Goal: Task Accomplishment & Management: Use online tool/utility

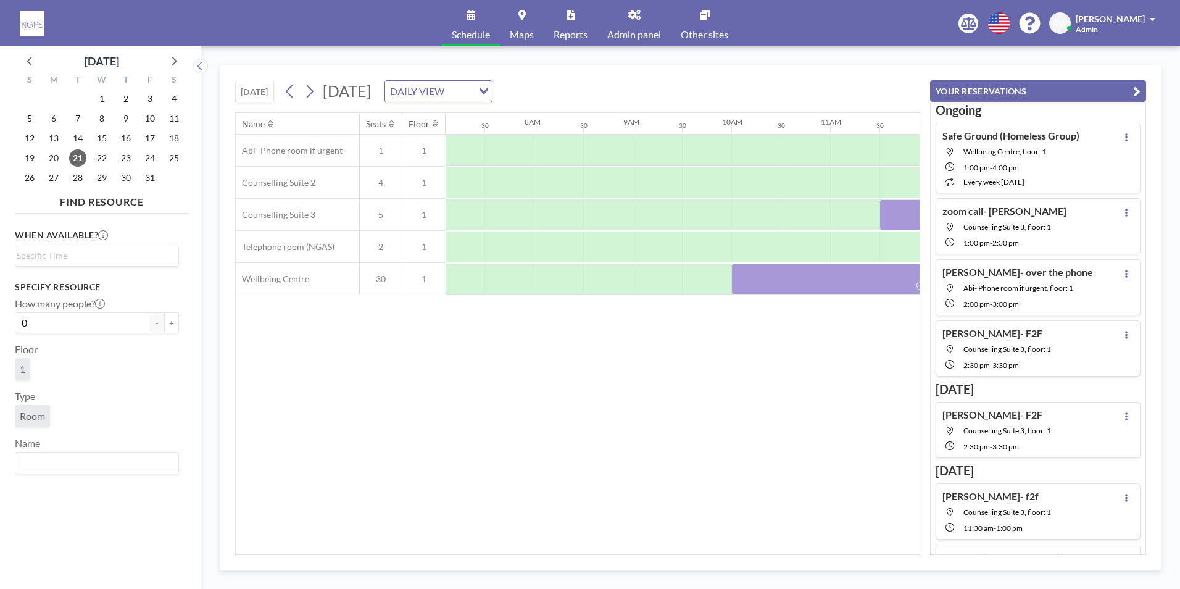
scroll to position [0, 741]
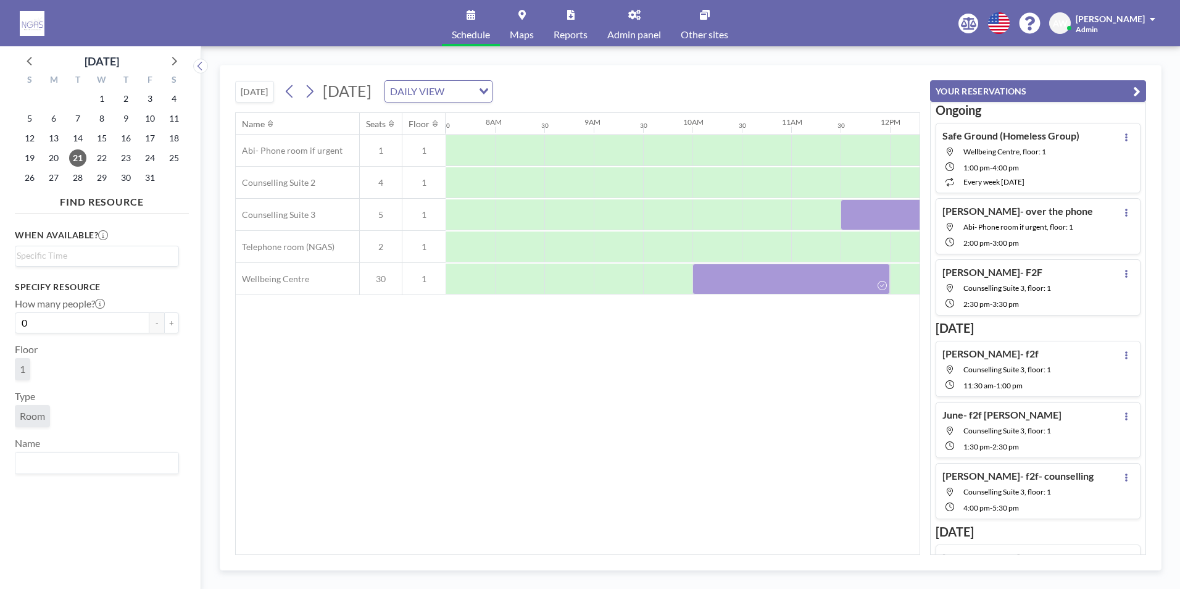
click at [375, 382] on div "Name Seats Floor 12AM 30 1AM 30 2AM 30 3AM 30 4AM 30 5AM 30 6AM 30 7AM 30 8AM 3…" at bounding box center [578, 333] width 684 height 441
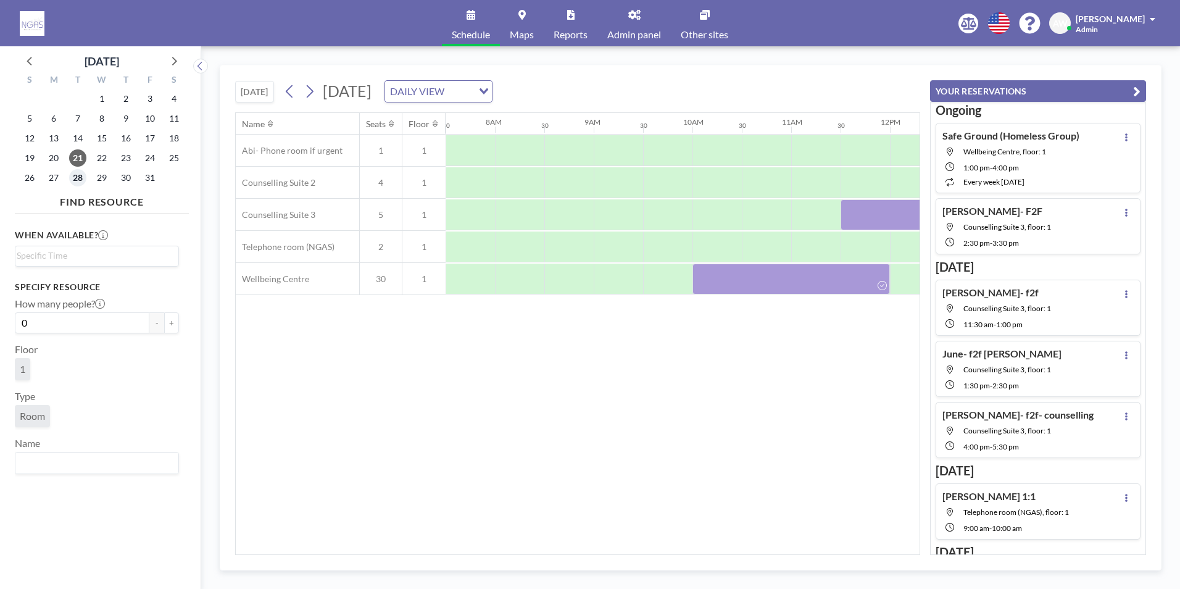
click at [82, 176] on span "28" at bounding box center [77, 177] width 17 height 17
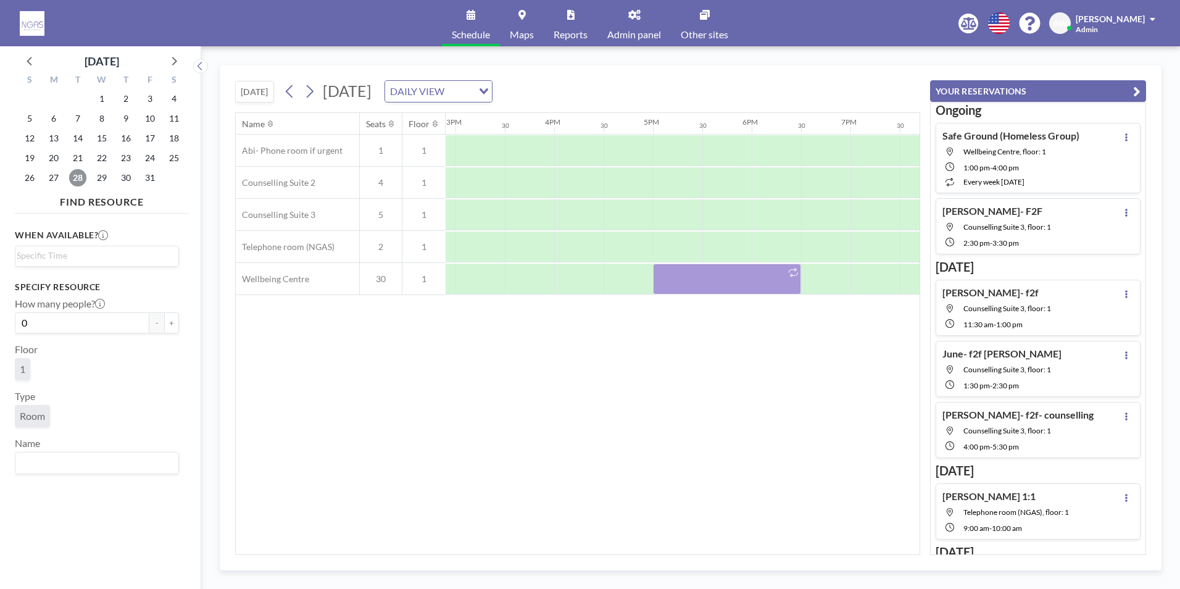
scroll to position [0, 1402]
click at [33, 61] on icon at bounding box center [30, 60] width 16 height 16
click at [85, 178] on span "30" at bounding box center [77, 177] width 17 height 17
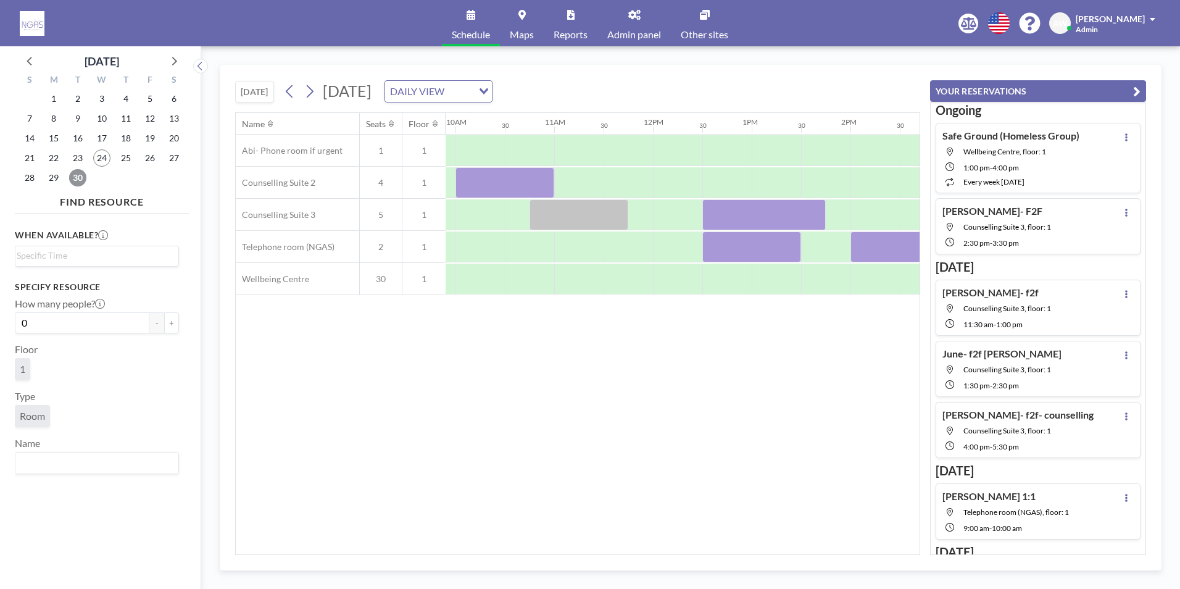
scroll to position [0, 935]
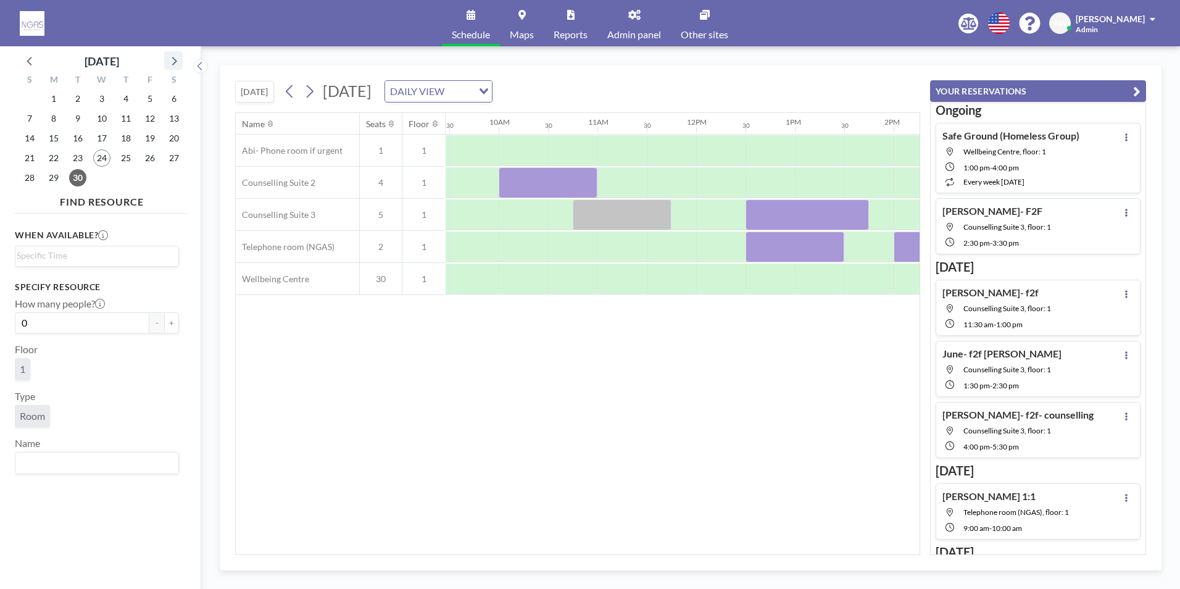
click at [170, 61] on icon at bounding box center [173, 60] width 16 height 16
click at [98, 91] on span "1" at bounding box center [101, 98] width 17 height 17
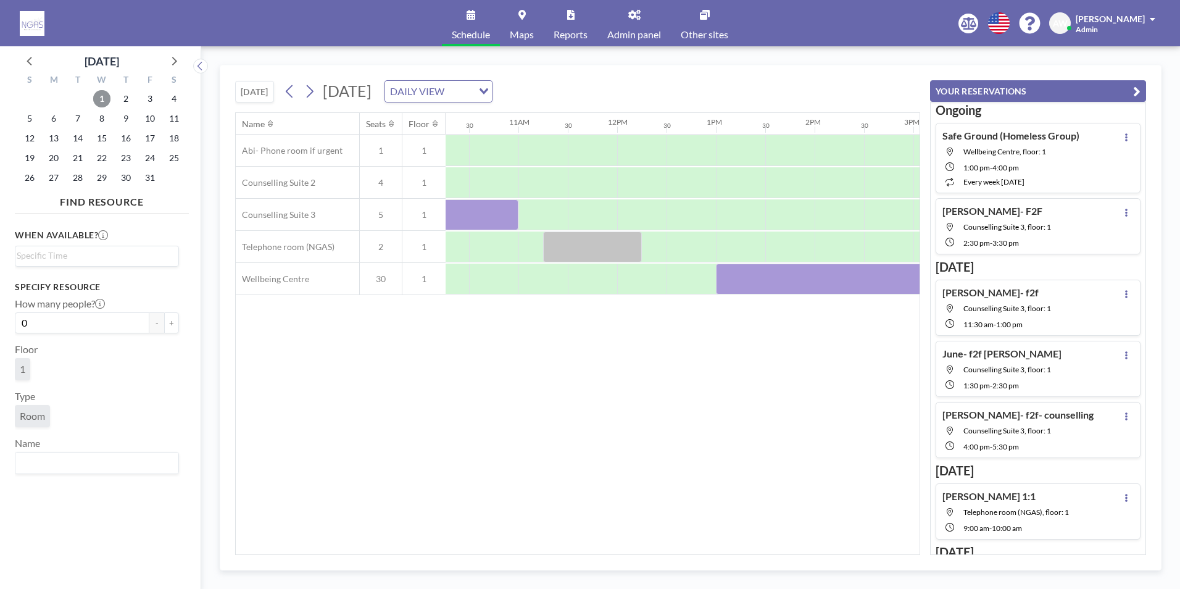
scroll to position [0, 1009]
click at [120, 102] on span "2" at bounding box center [125, 98] width 17 height 17
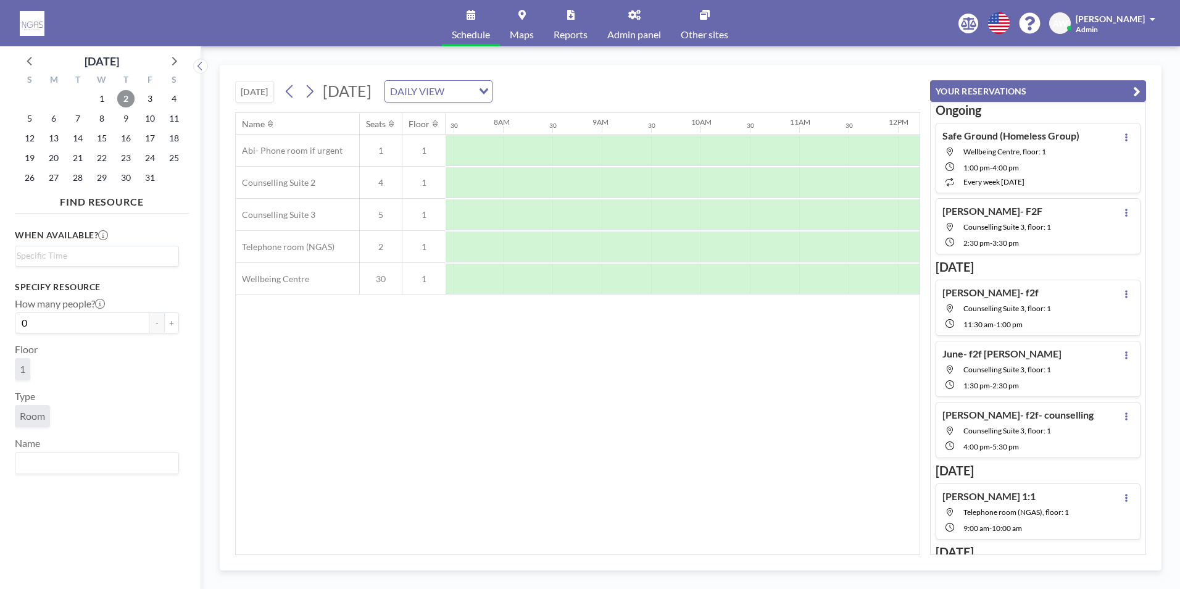
scroll to position [0, 741]
click at [58, 119] on span "6" at bounding box center [53, 118] width 17 height 17
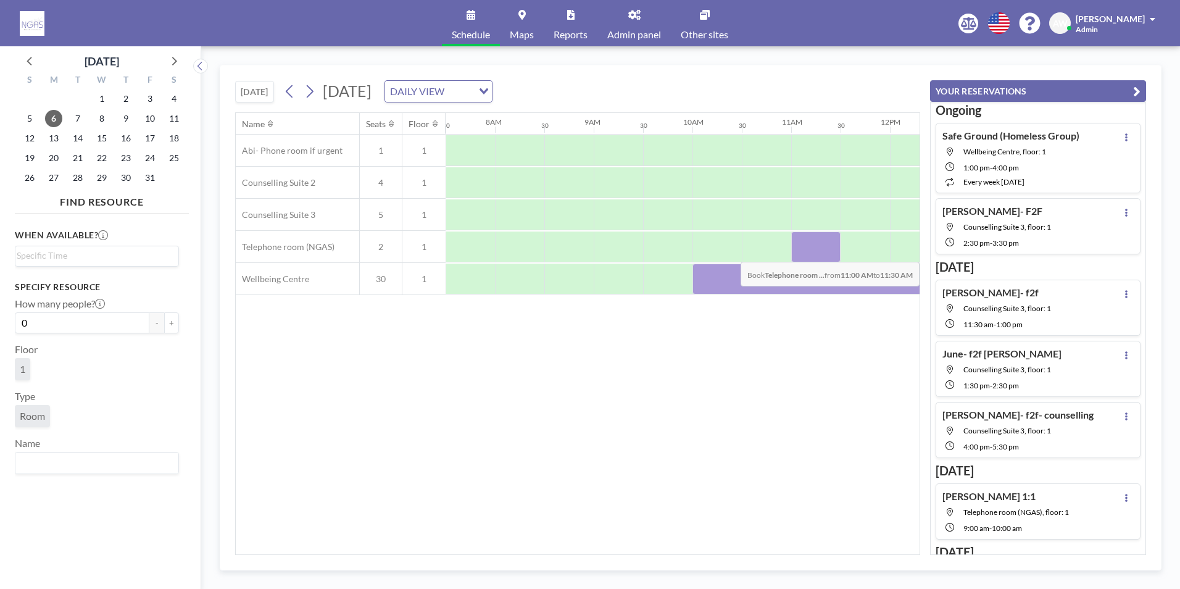
click at [817, 252] on div at bounding box center [815, 246] width 49 height 31
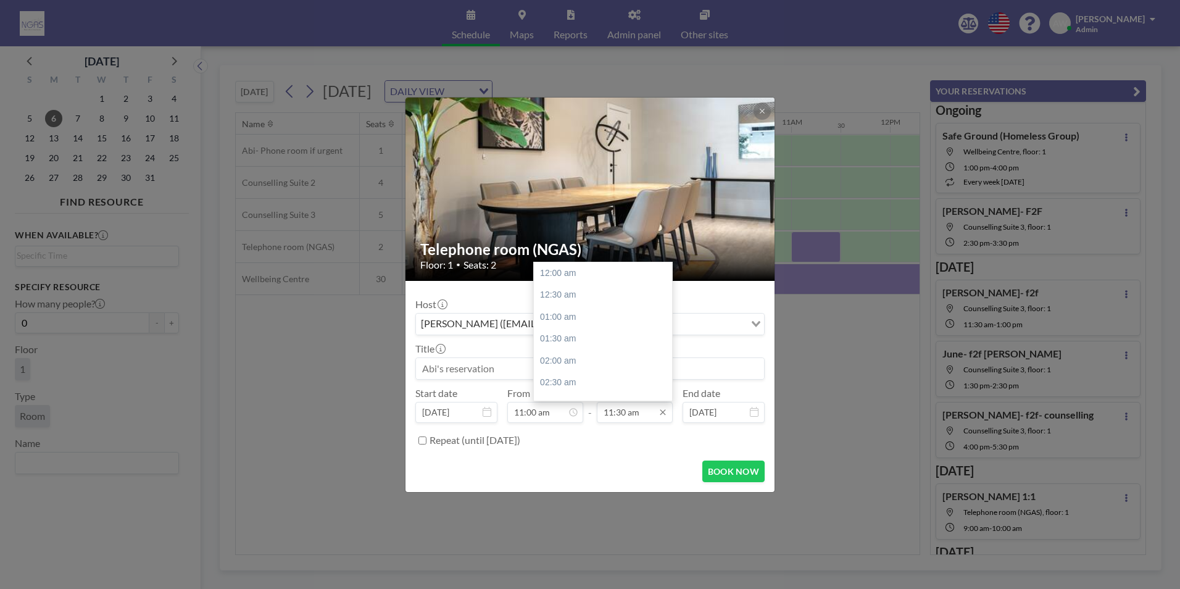
scroll to position [506, 0]
click at [594, 300] on div "12:00 pm" at bounding box center [606, 295] width 144 height 22
type input "12:00 pm"
click at [560, 364] on input at bounding box center [590, 368] width 348 height 21
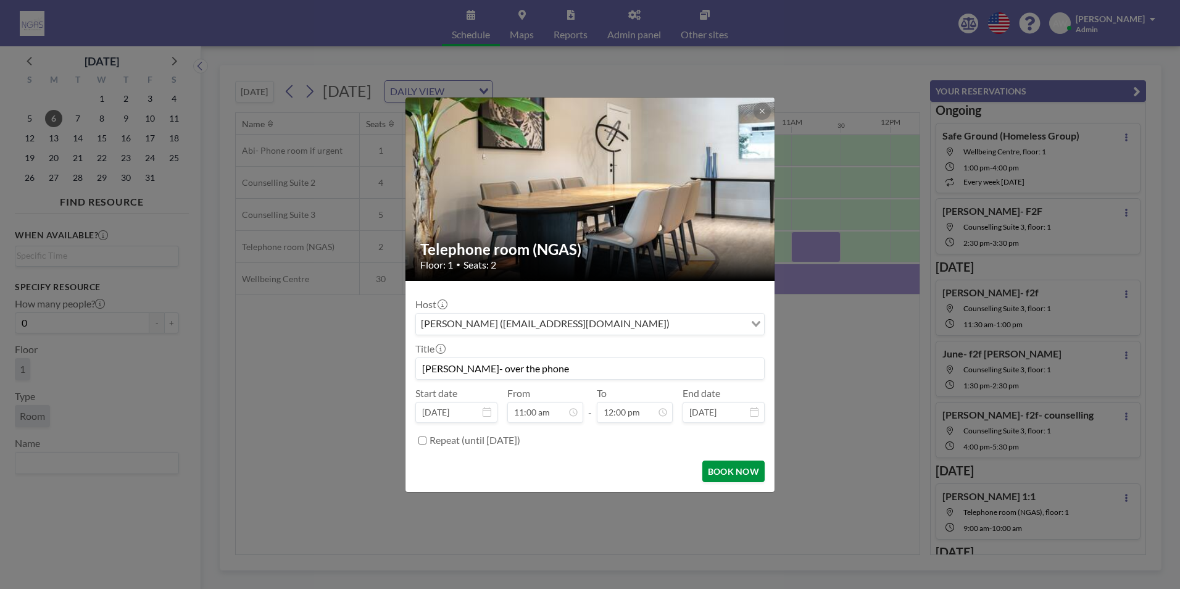
type input "[PERSON_NAME]- over the phone"
click at [706, 472] on button "BOOK NOW" at bounding box center [733, 471] width 62 height 22
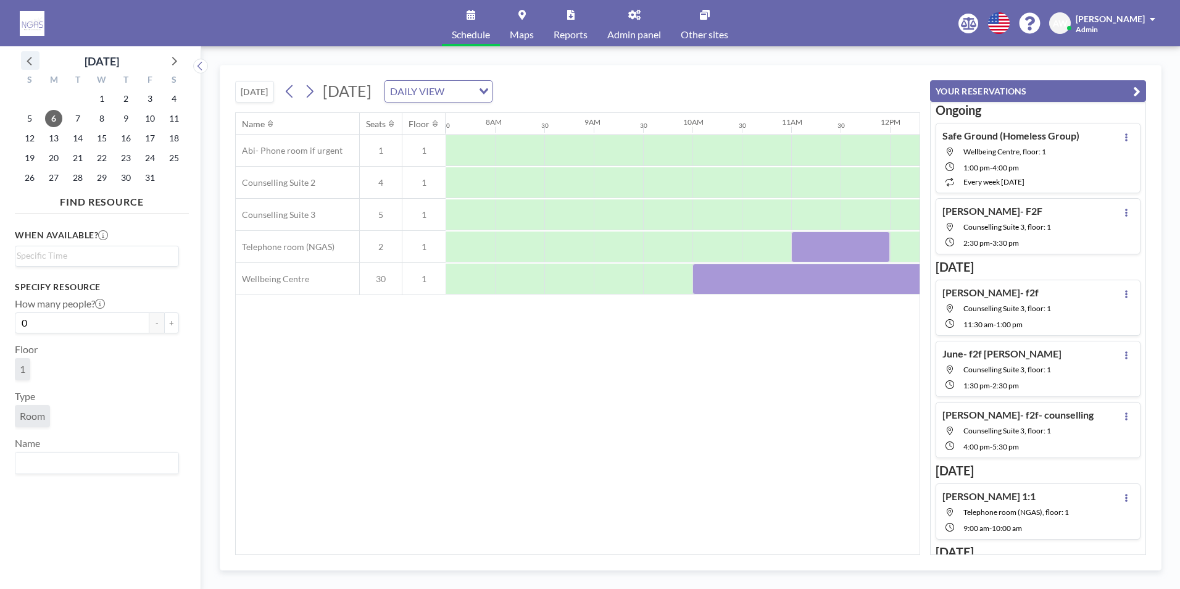
click at [31, 63] on icon at bounding box center [30, 60] width 16 height 16
click at [102, 158] on span "24" at bounding box center [101, 157] width 17 height 17
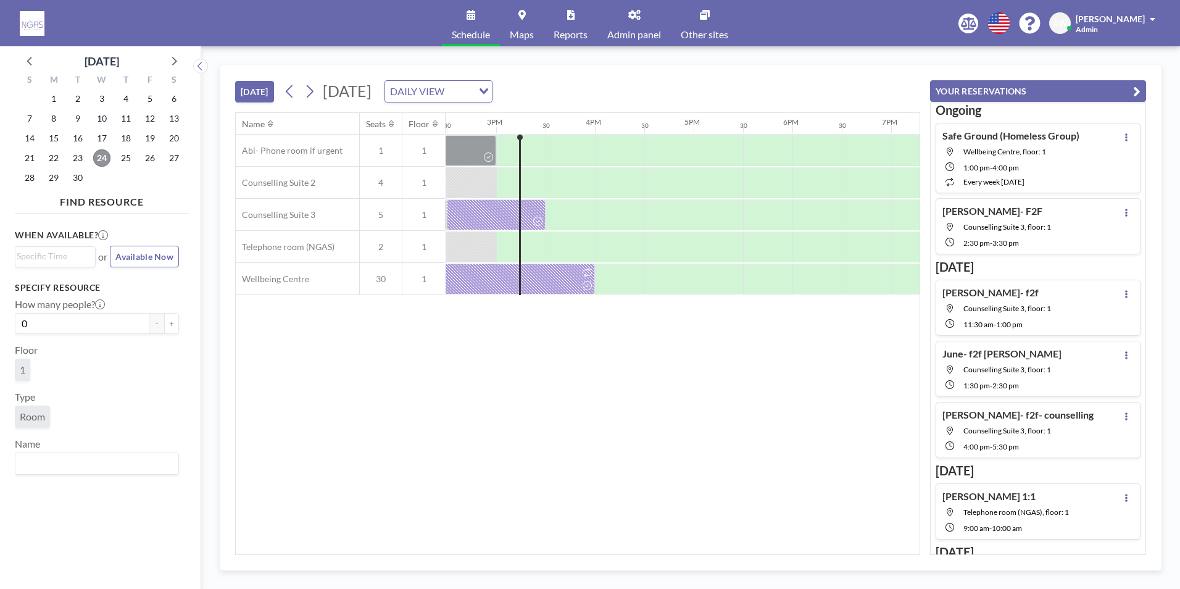
scroll to position [0, 1432]
click at [74, 178] on span "30" at bounding box center [77, 177] width 17 height 17
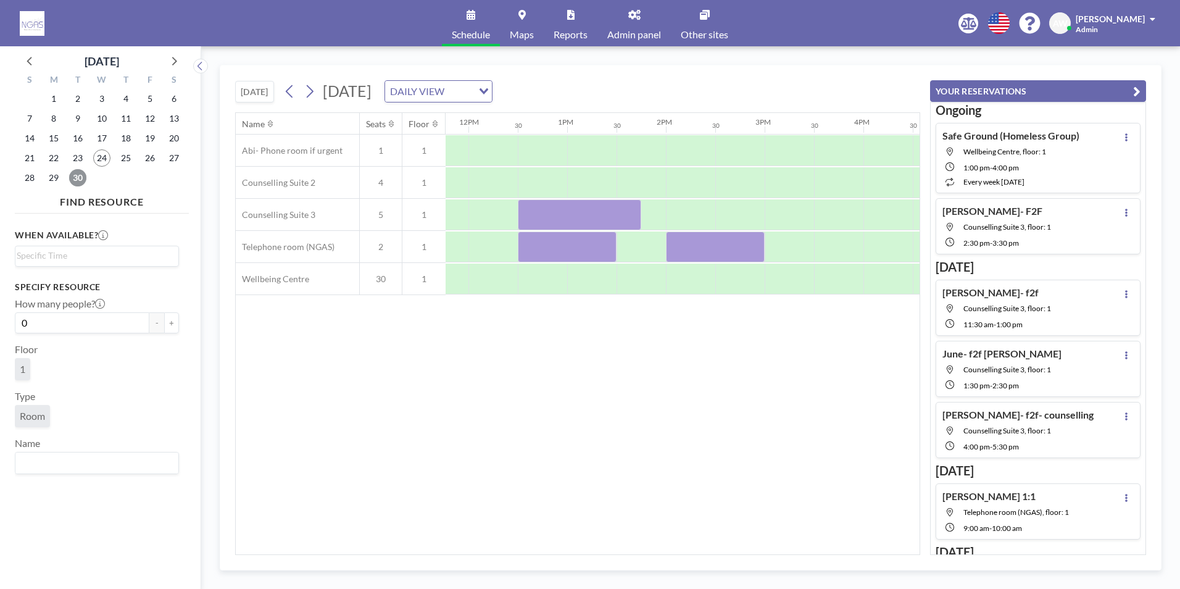
scroll to position [0, 1176]
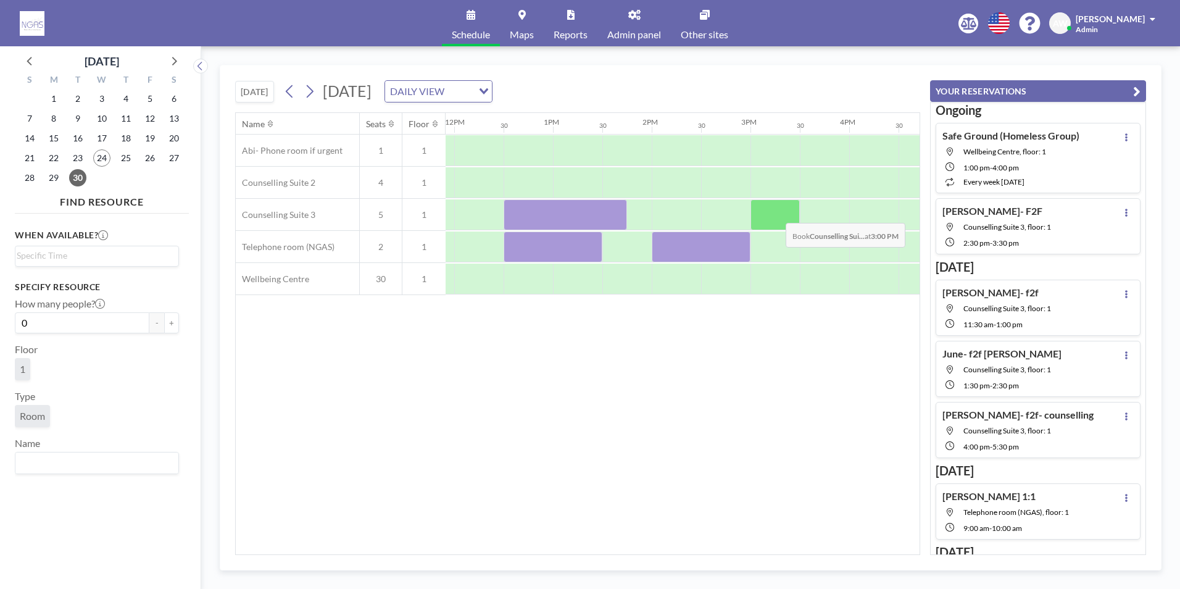
click at [776, 214] on div at bounding box center [775, 214] width 49 height 31
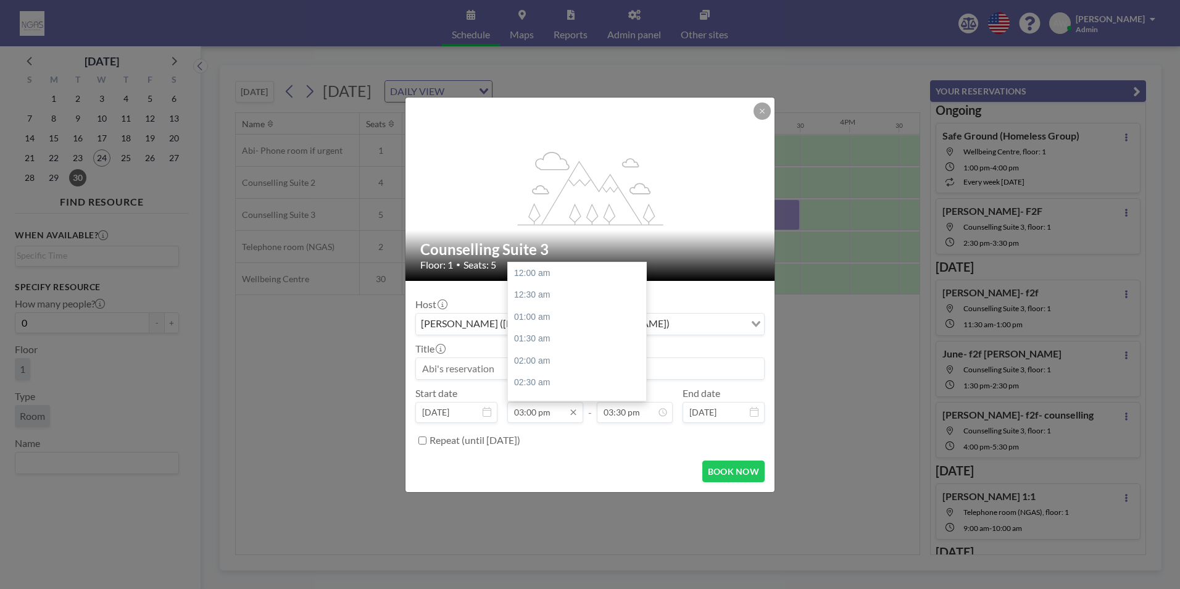
scroll to position [659, 0]
click at [536, 410] on input "03:00 pm" at bounding box center [545, 412] width 76 height 21
type input "03:15 pm"
click at [625, 415] on input "03:30 pm" at bounding box center [635, 412] width 76 height 21
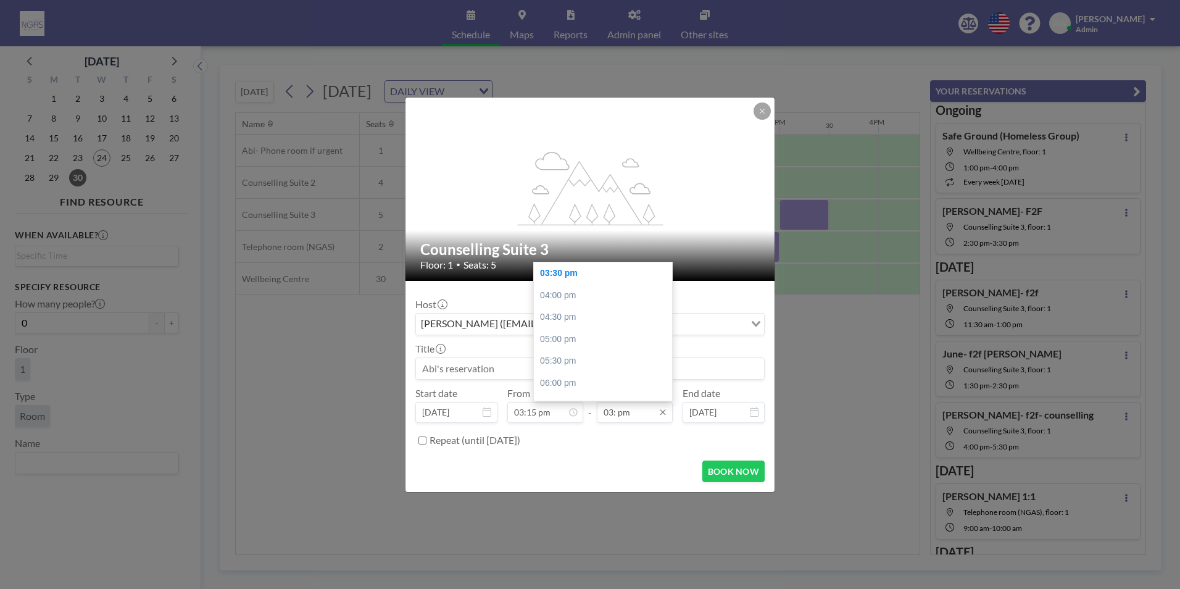
scroll to position [0, 1432]
click at [589, 314] on div "04:30 pm" at bounding box center [606, 317] width 144 height 22
click at [627, 405] on input "04:30 pm" at bounding box center [635, 412] width 76 height 21
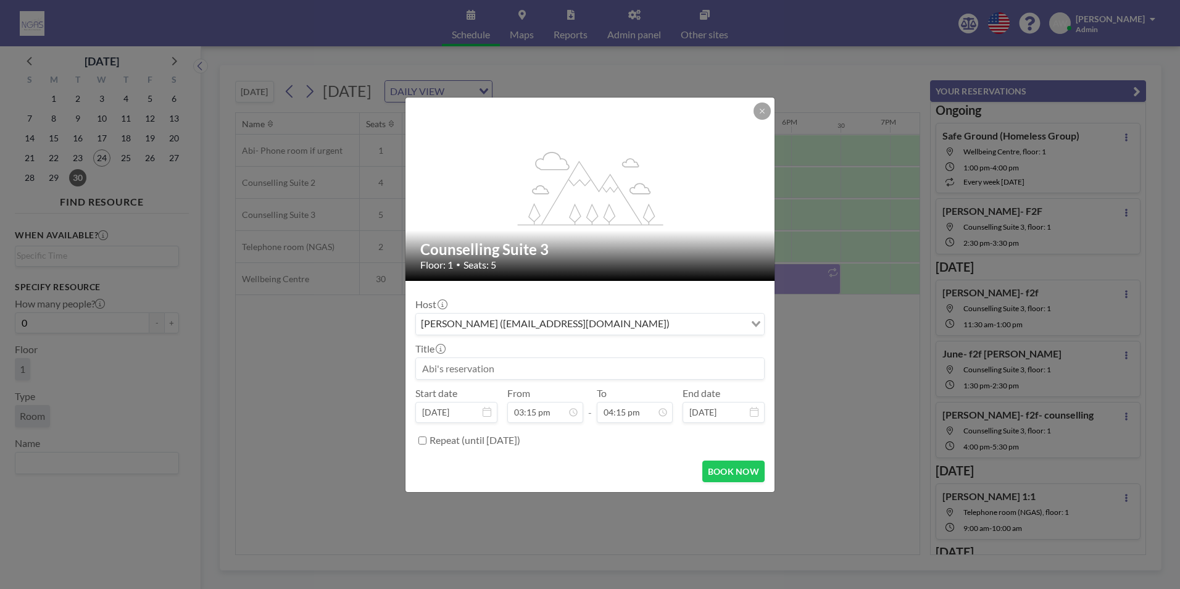
type input "04:15 pm"
click at [478, 364] on input at bounding box center [590, 368] width 348 height 21
type input "[PERSON_NAME]- f2f"
click at [717, 471] on button "BOOK NOW" at bounding box center [733, 471] width 62 height 22
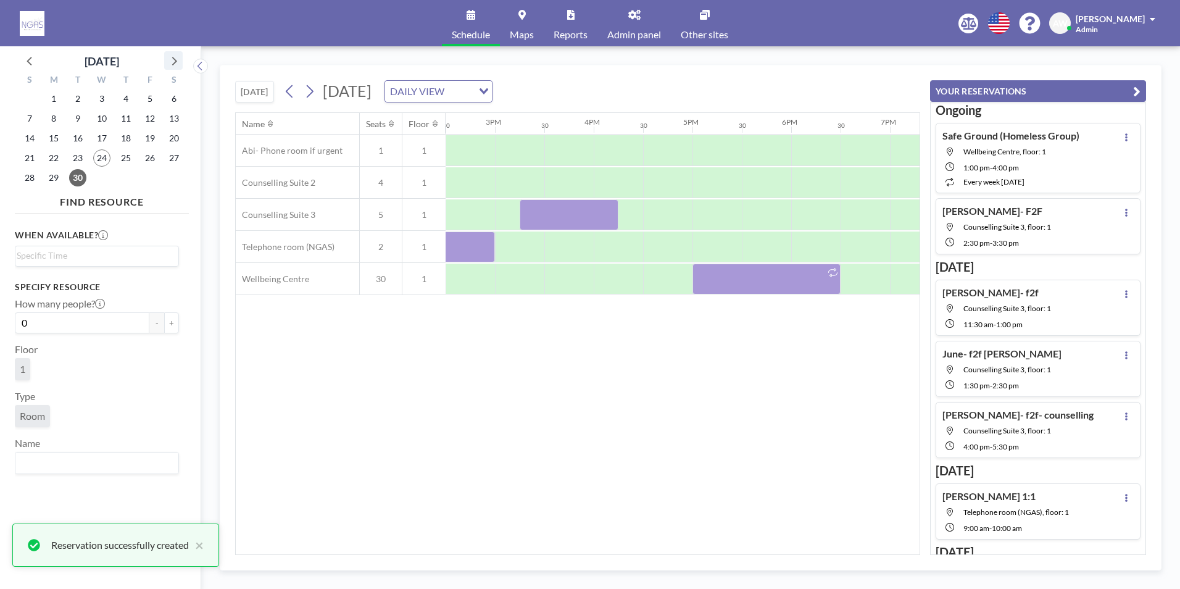
click at [172, 60] on icon at bounding box center [173, 60] width 16 height 16
click at [104, 104] on span "1" at bounding box center [101, 98] width 17 height 17
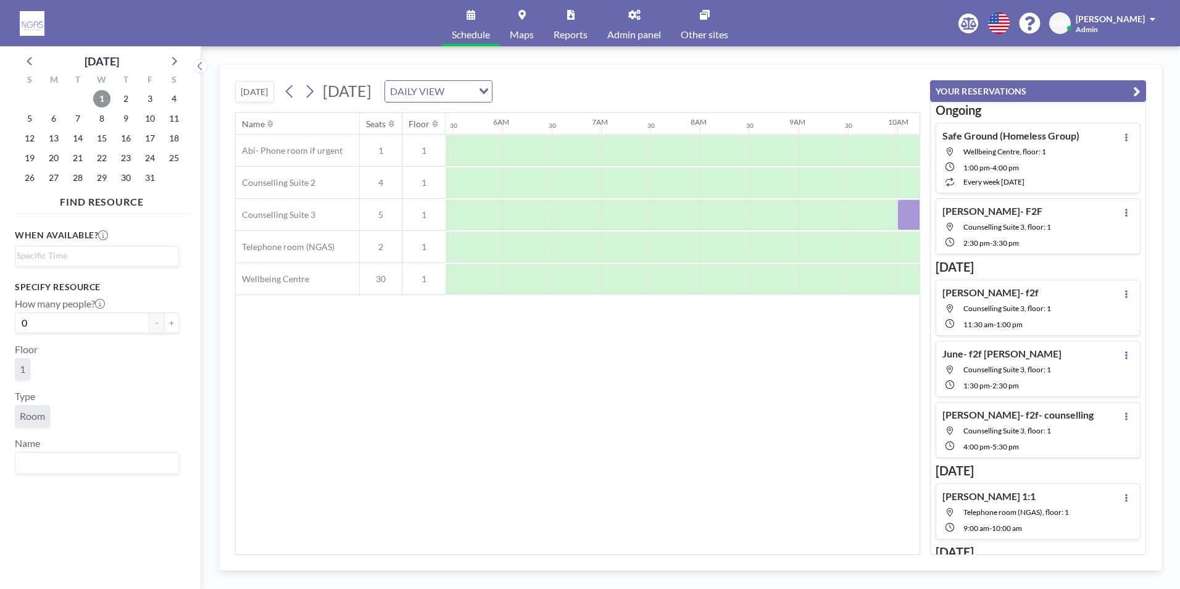
scroll to position [0, 741]
click at [533, 546] on div "Name Seats Floor 12AM 30 1AM 30 2AM 30 3AM 30 4AM 30 5AM 30 6AM 30 7AM 30 8AM 3…" at bounding box center [578, 333] width 684 height 441
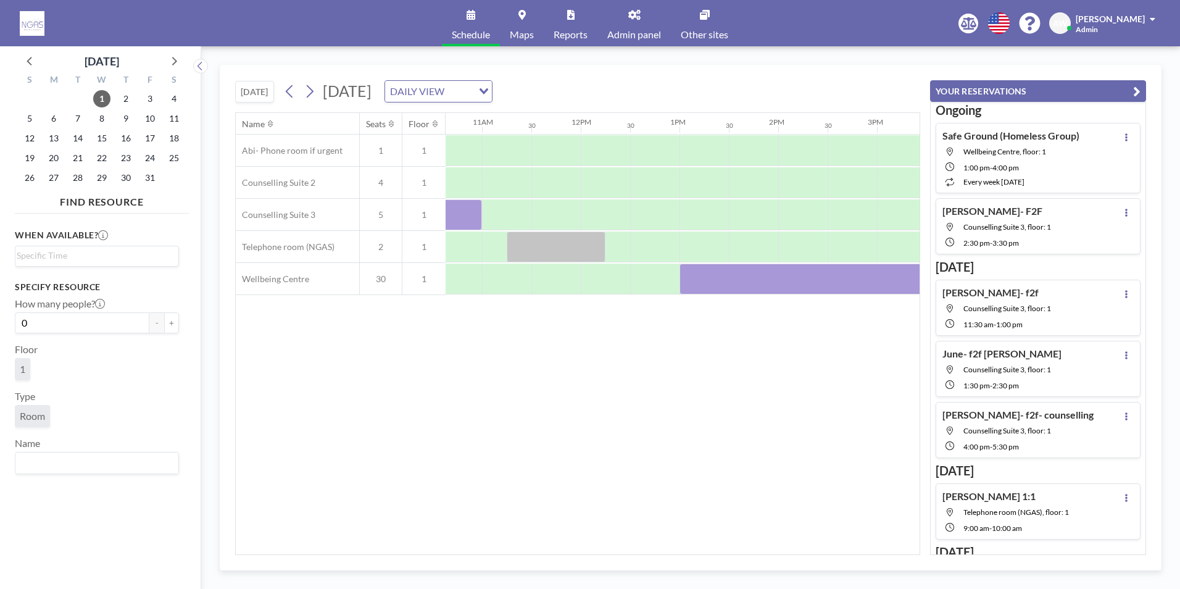
scroll to position [0, 1126]
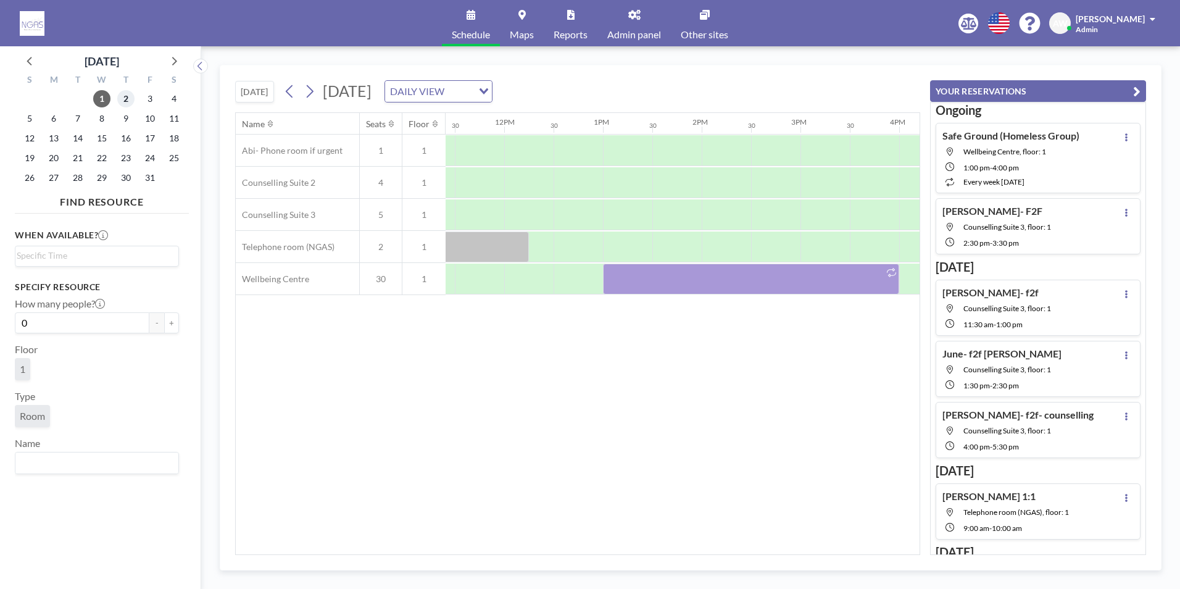
click at [122, 94] on span "2" at bounding box center [125, 98] width 17 height 17
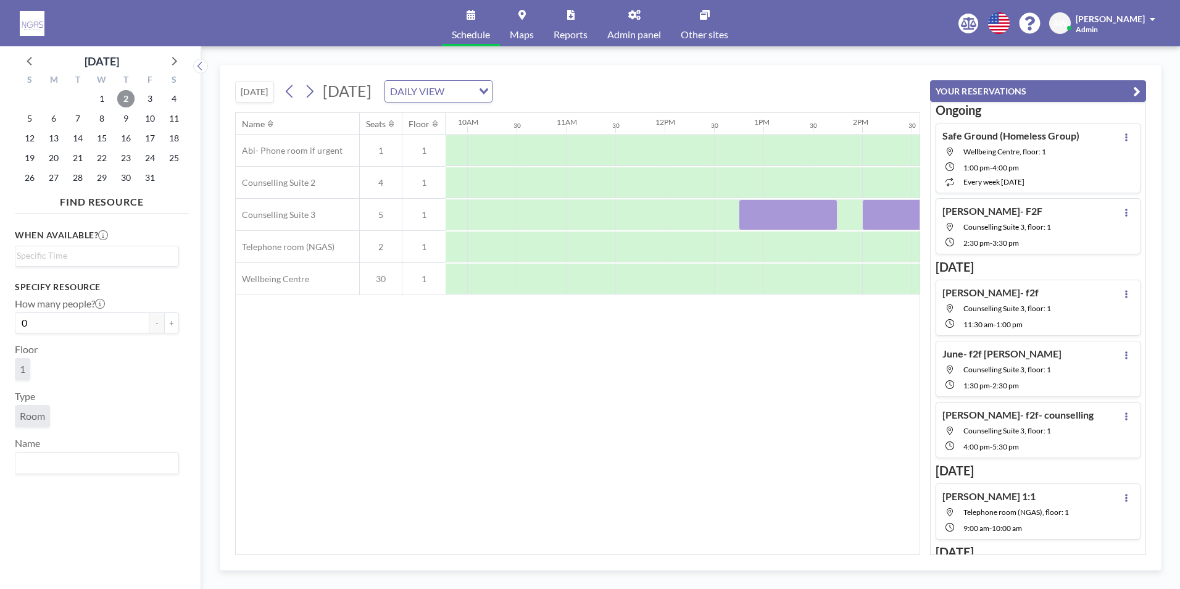
scroll to position [0, 1062]
click at [80, 160] on span "21" at bounding box center [77, 157] width 17 height 17
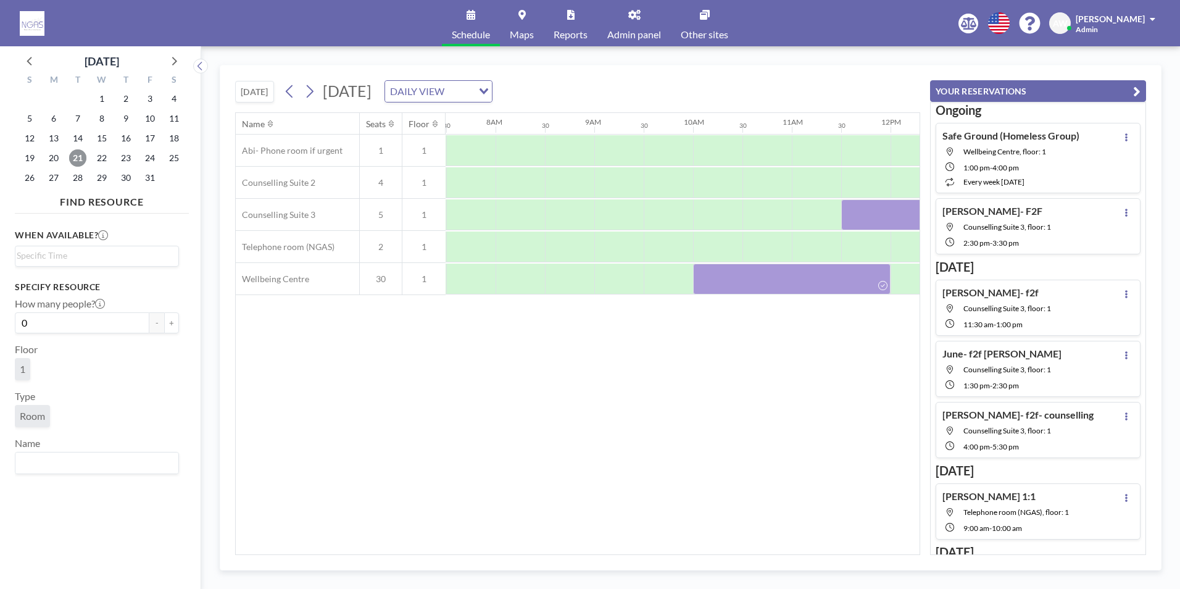
scroll to position [0, 741]
click at [526, 548] on div "Name Seats Floor 12AM 30 1AM 30 2AM 30 3AM 30 4AM 30 5AM 30 6AM 30 7AM 30 8AM 3…" at bounding box center [578, 333] width 684 height 441
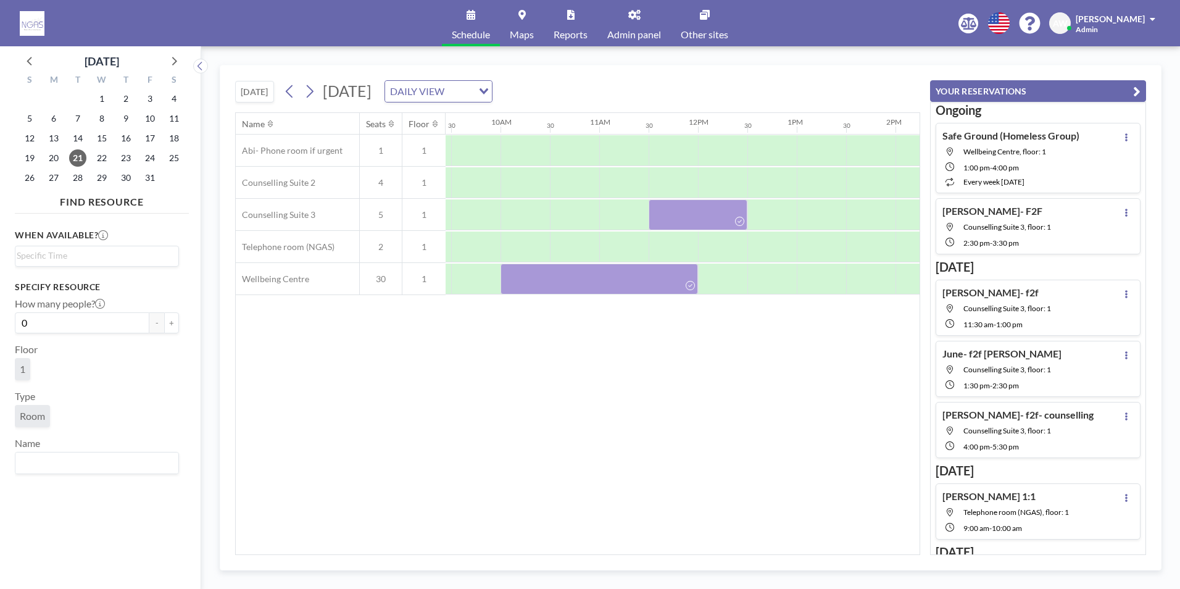
scroll to position [0, 968]
click at [31, 62] on icon at bounding box center [30, 60] width 16 height 16
click at [104, 157] on span "24" at bounding box center [101, 157] width 17 height 17
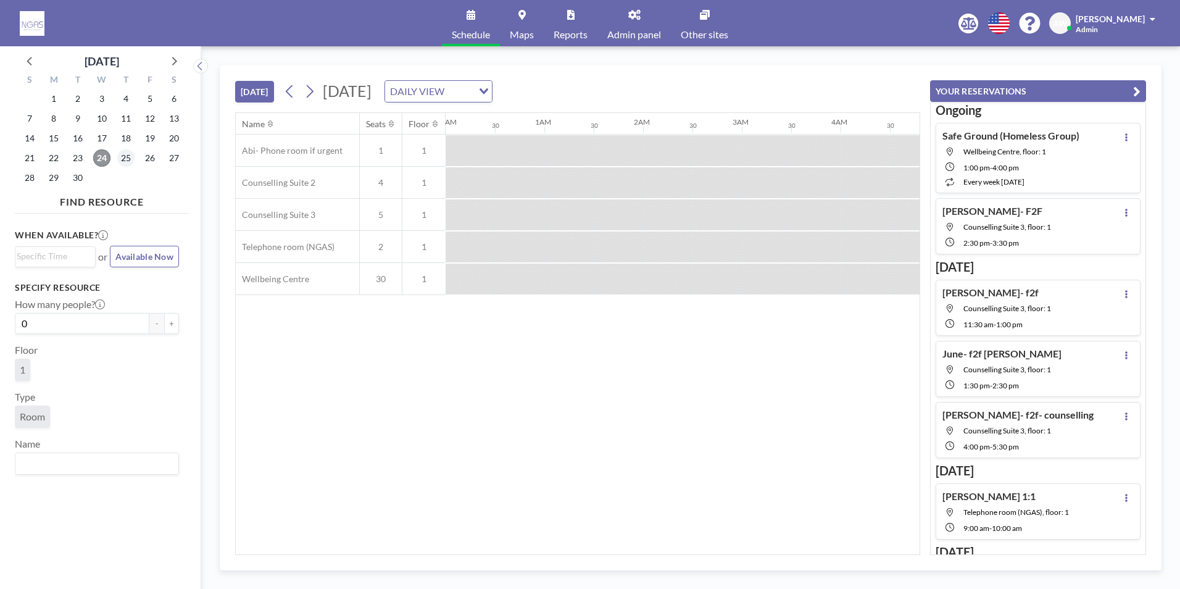
scroll to position [0, 433]
click at [125, 160] on span "25" at bounding box center [125, 157] width 17 height 17
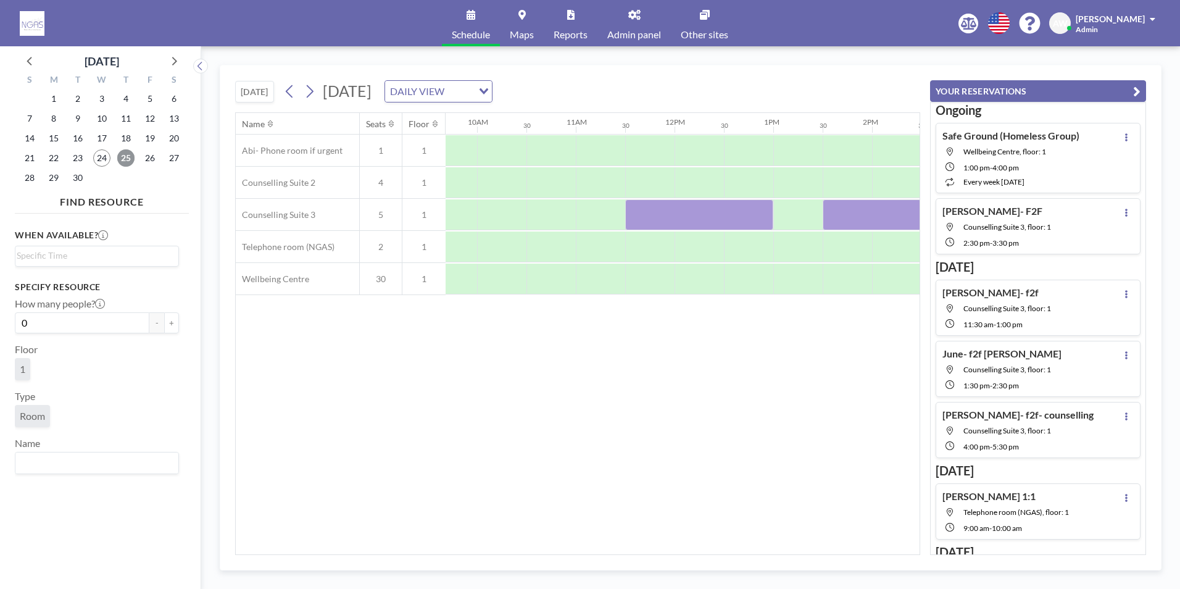
scroll to position [0, 983]
drag, startPoint x: 645, startPoint y: 554, endPoint x: 660, endPoint y: 555, distance: 14.8
click at [660, 555] on div "[DATE] [DATE] DAILY VIEW Loading... Name Seats Floor 12AM 30 1AM 30 2AM 30 3AM …" at bounding box center [691, 318] width 942 height 506
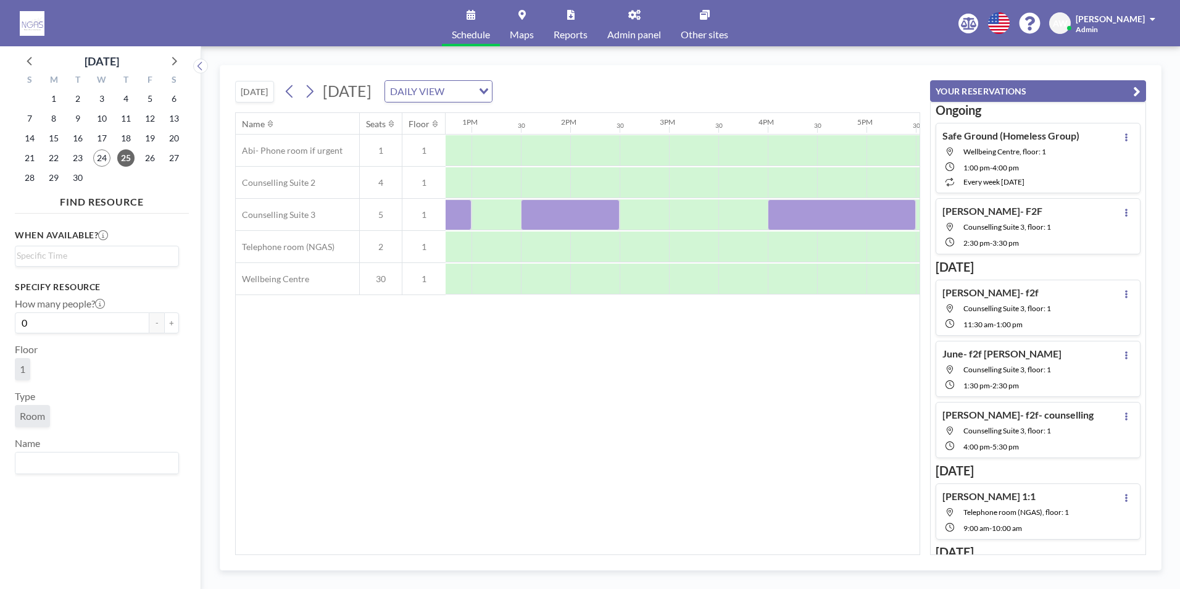
scroll to position [0, 1409]
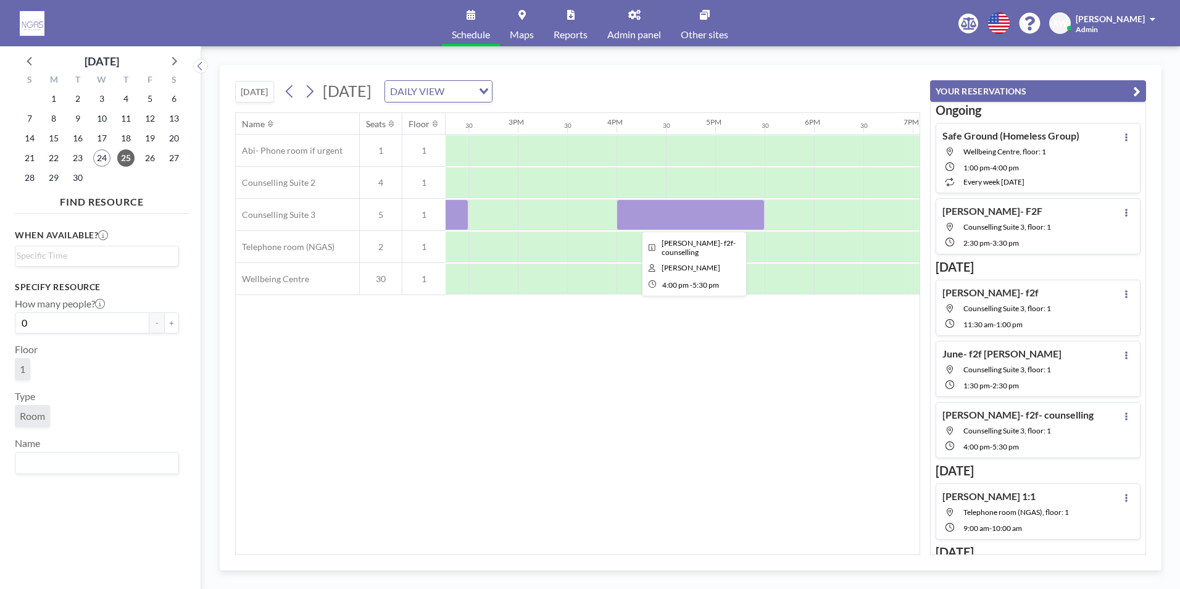
click at [718, 218] on div at bounding box center [691, 214] width 148 height 31
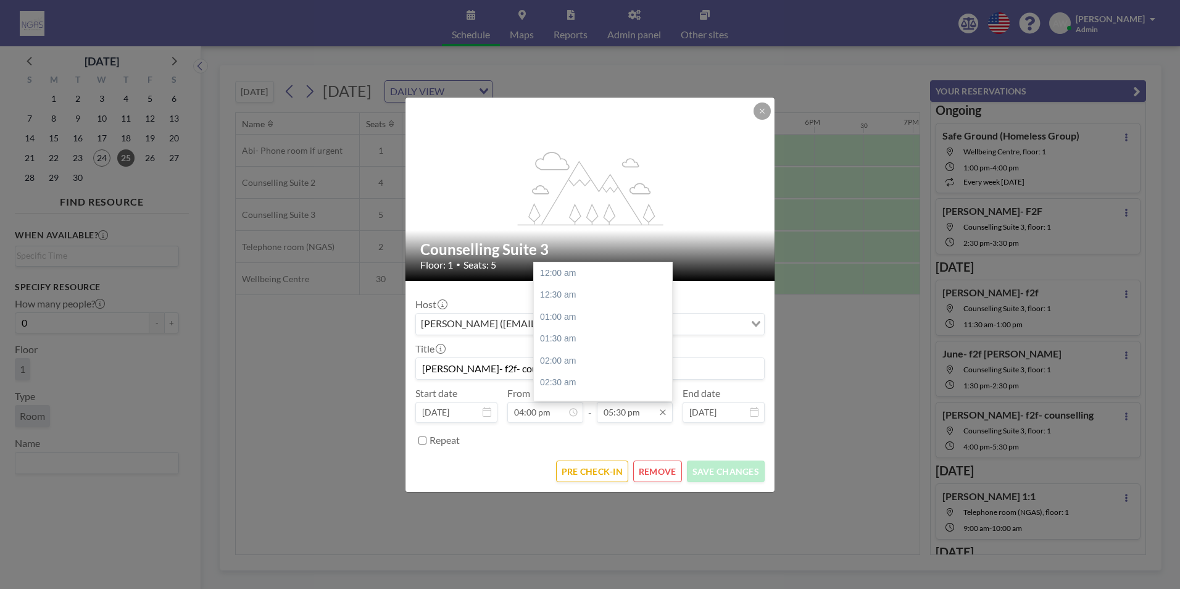
scroll to position [769, 0]
click at [641, 470] on button "REMOVE" at bounding box center [657, 471] width 49 height 22
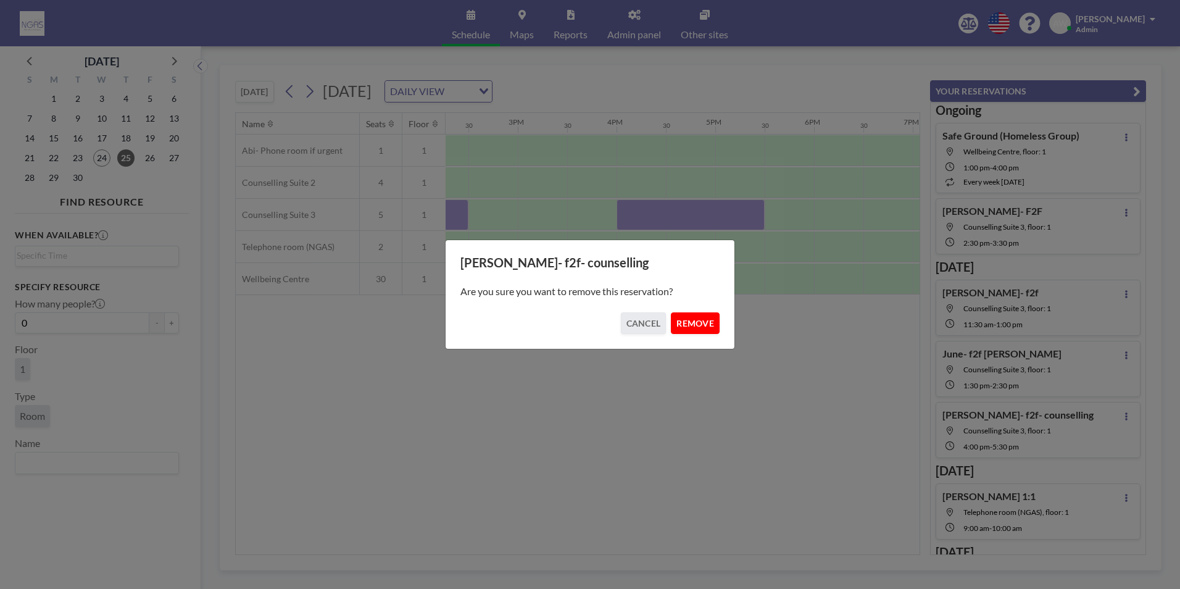
click at [694, 321] on button "REMOVE" at bounding box center [695, 323] width 49 height 22
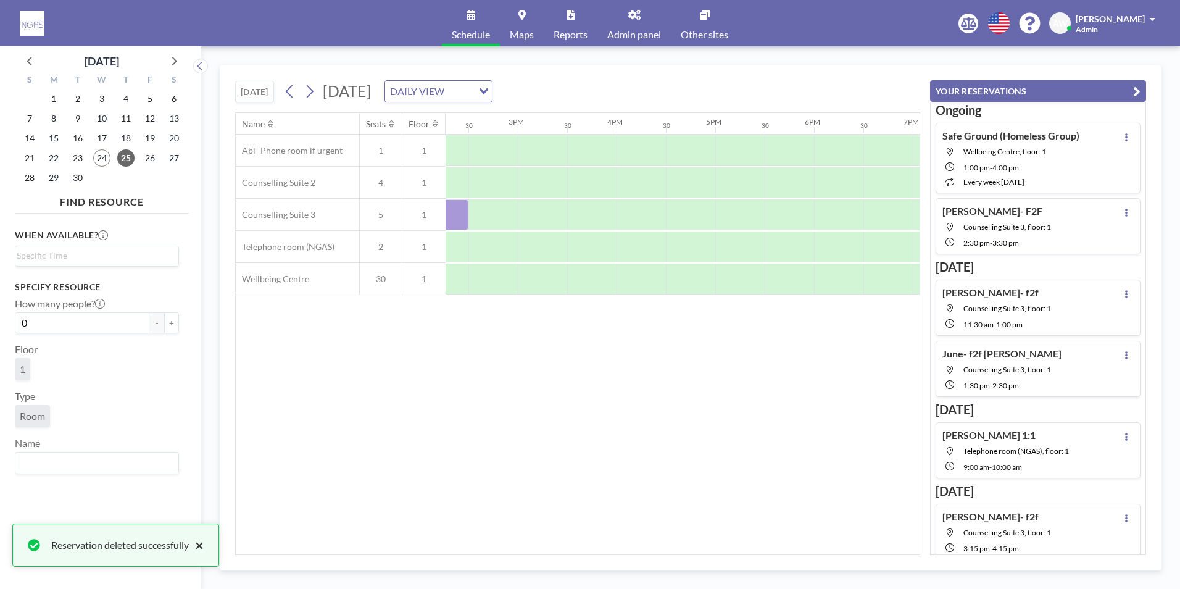
click at [201, 544] on button "×" at bounding box center [196, 545] width 15 height 15
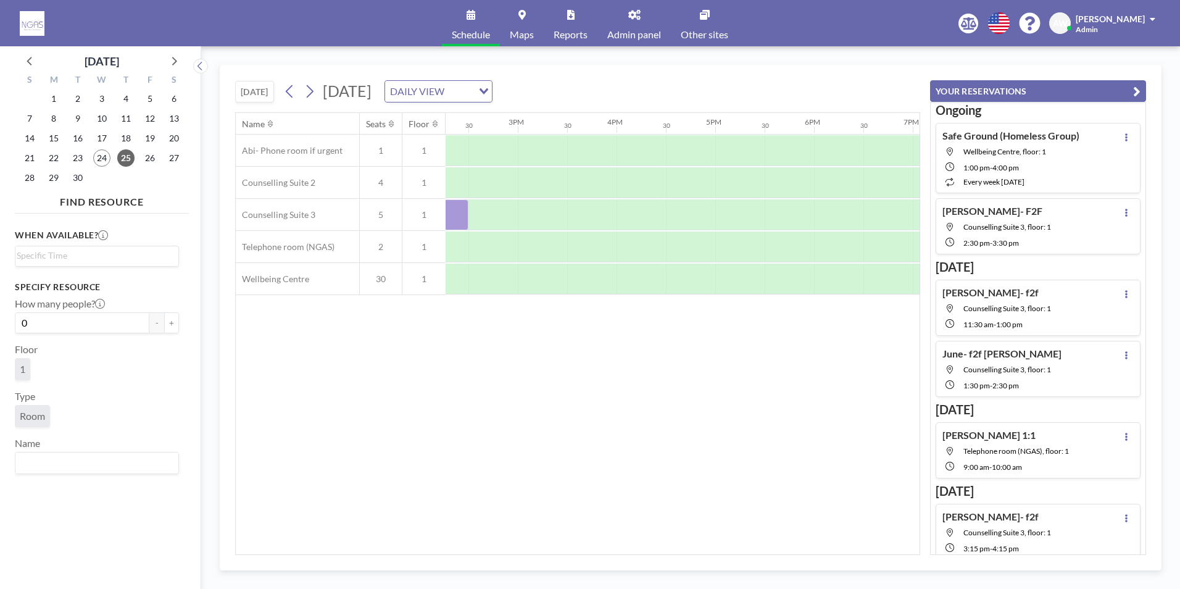
scroll to position [0, 1136]
click at [49, 180] on span "29" at bounding box center [53, 177] width 17 height 17
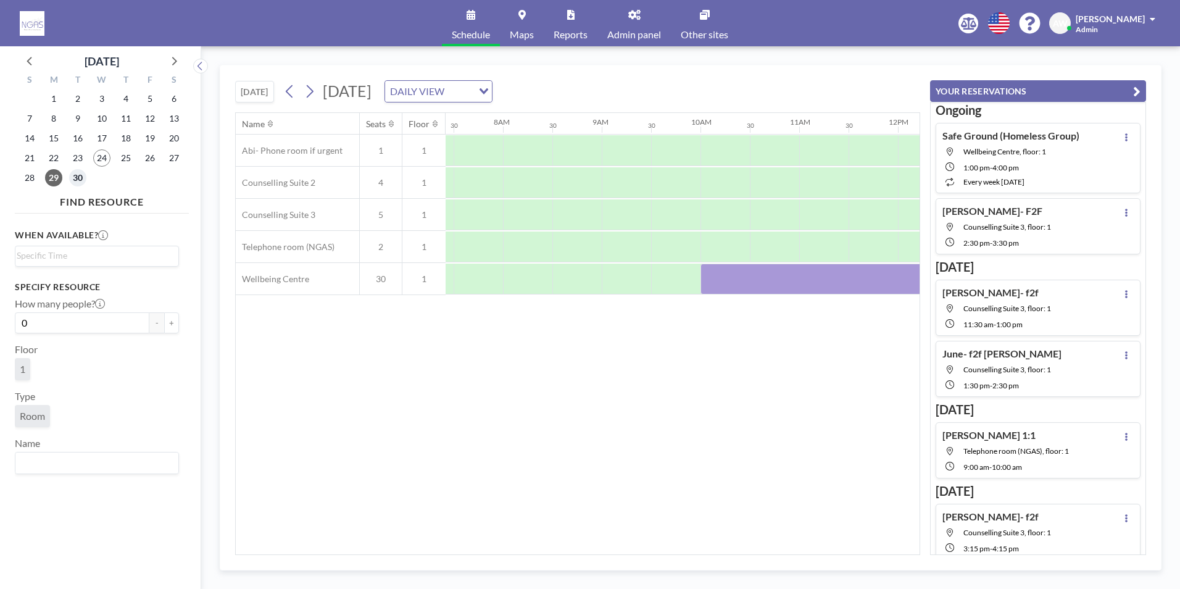
scroll to position [0, 741]
click at [75, 180] on span "30" at bounding box center [77, 177] width 17 height 17
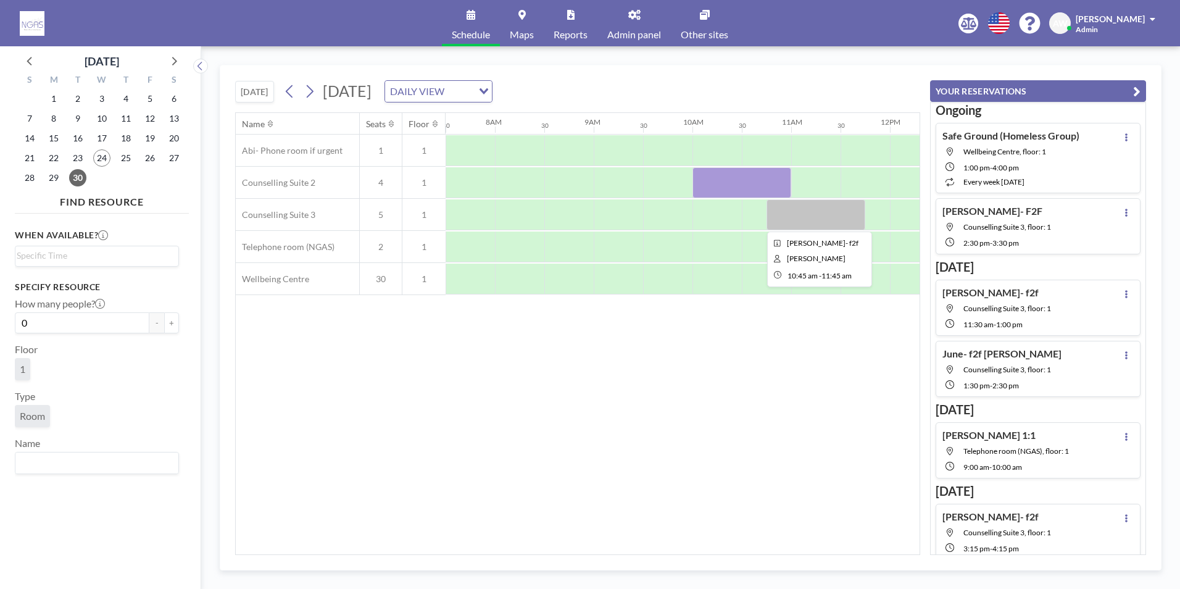
click at [780, 208] on div at bounding box center [816, 214] width 99 height 31
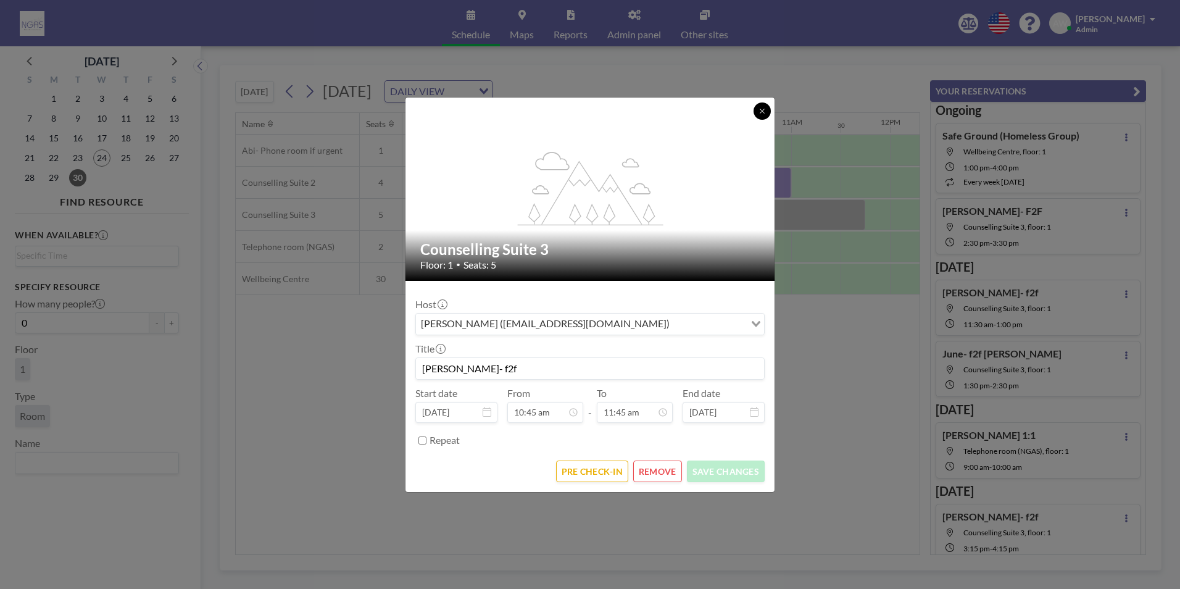
click at [756, 112] on button at bounding box center [762, 110] width 17 height 17
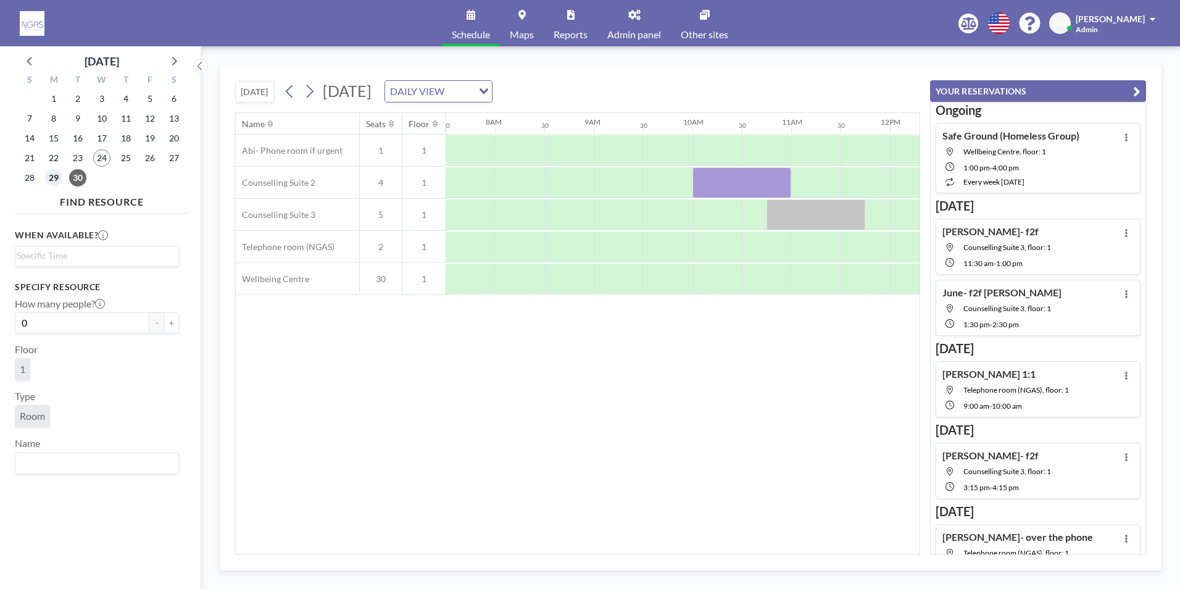
click at [57, 178] on span "29" at bounding box center [53, 177] width 17 height 17
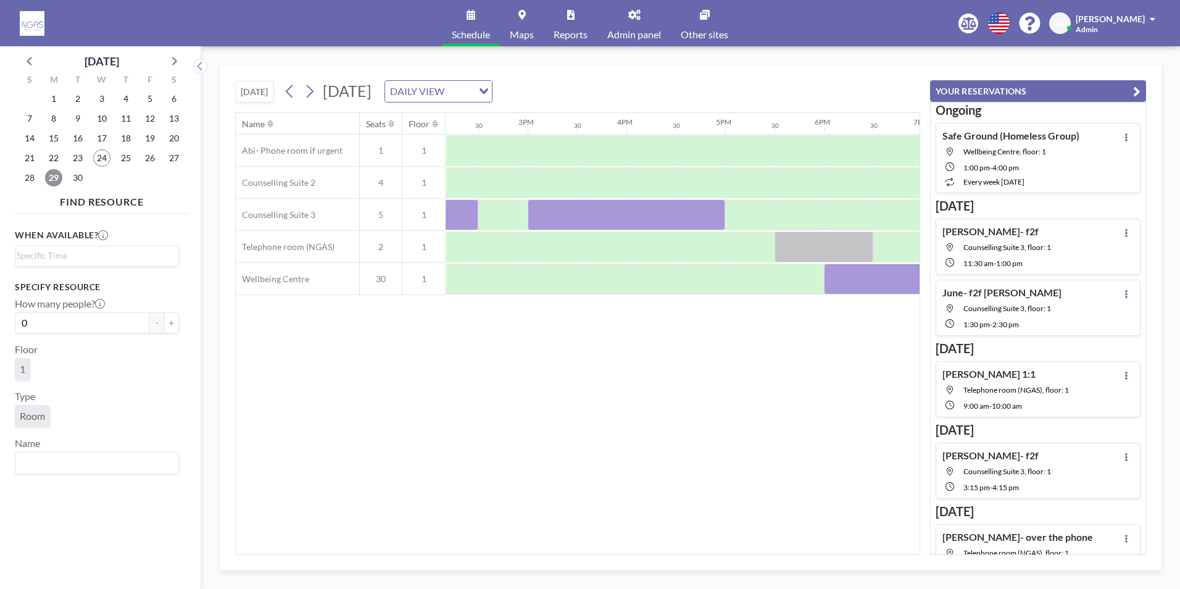
scroll to position [0, 1483]
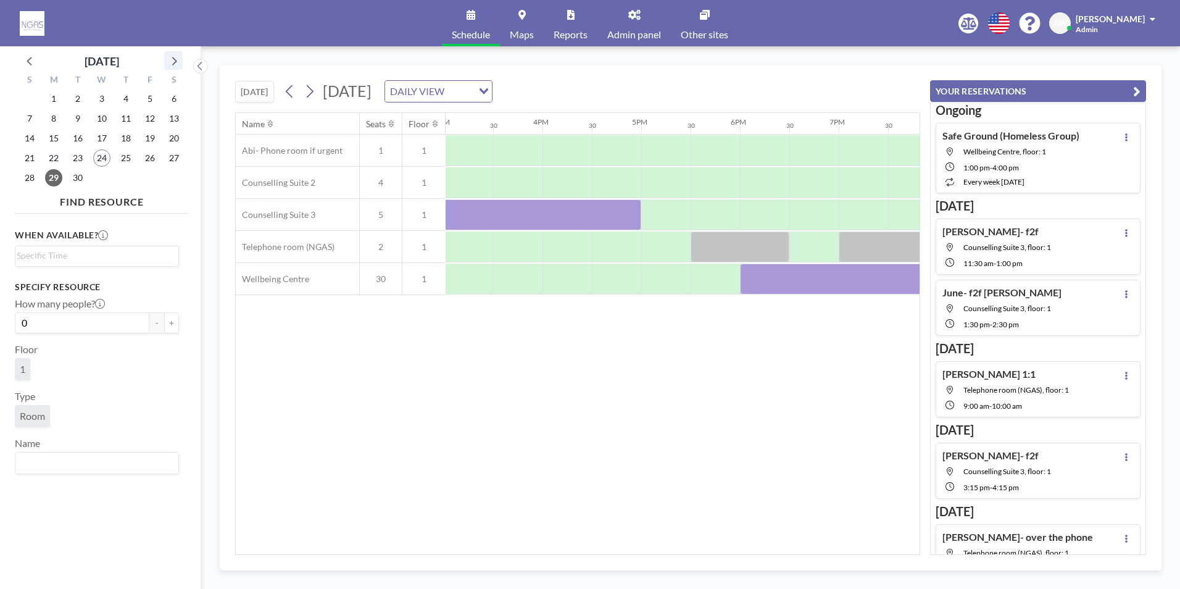
click at [173, 63] on icon at bounding box center [173, 60] width 16 height 16
click at [106, 100] on span "1" at bounding box center [101, 98] width 17 height 17
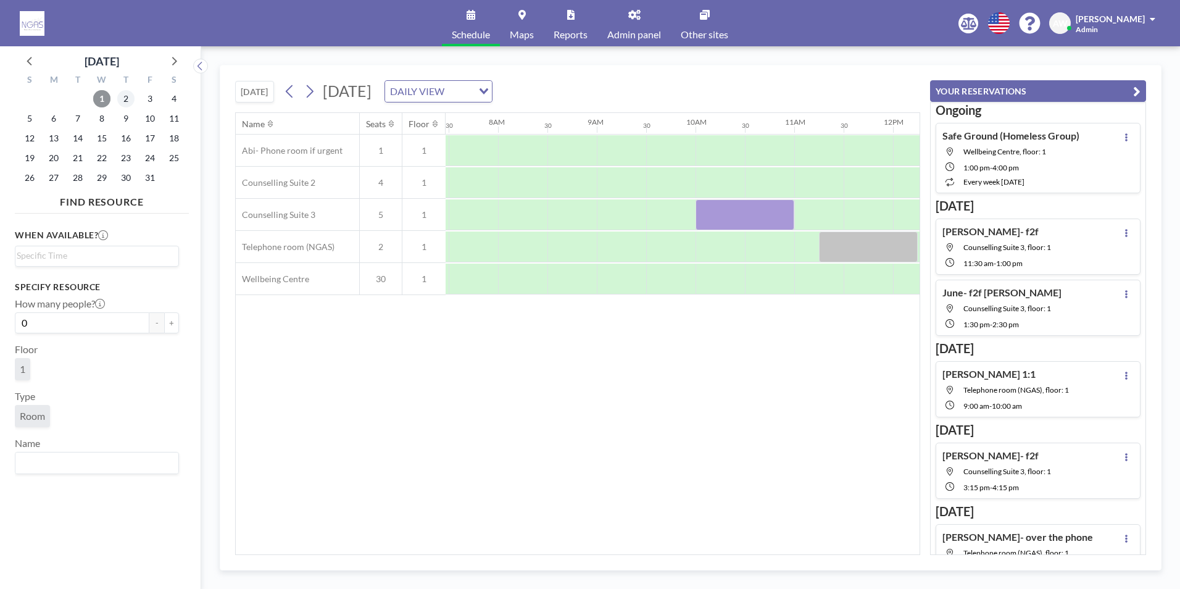
scroll to position [0, 741]
click at [132, 102] on span "2" at bounding box center [125, 98] width 17 height 17
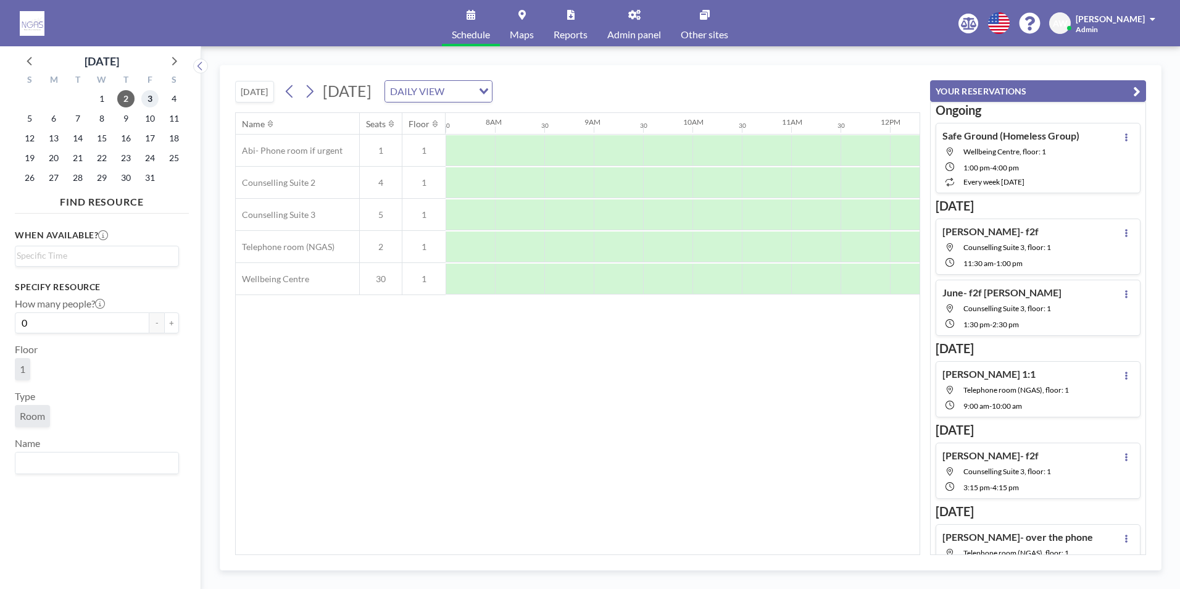
click at [151, 101] on span "3" at bounding box center [149, 98] width 17 height 17
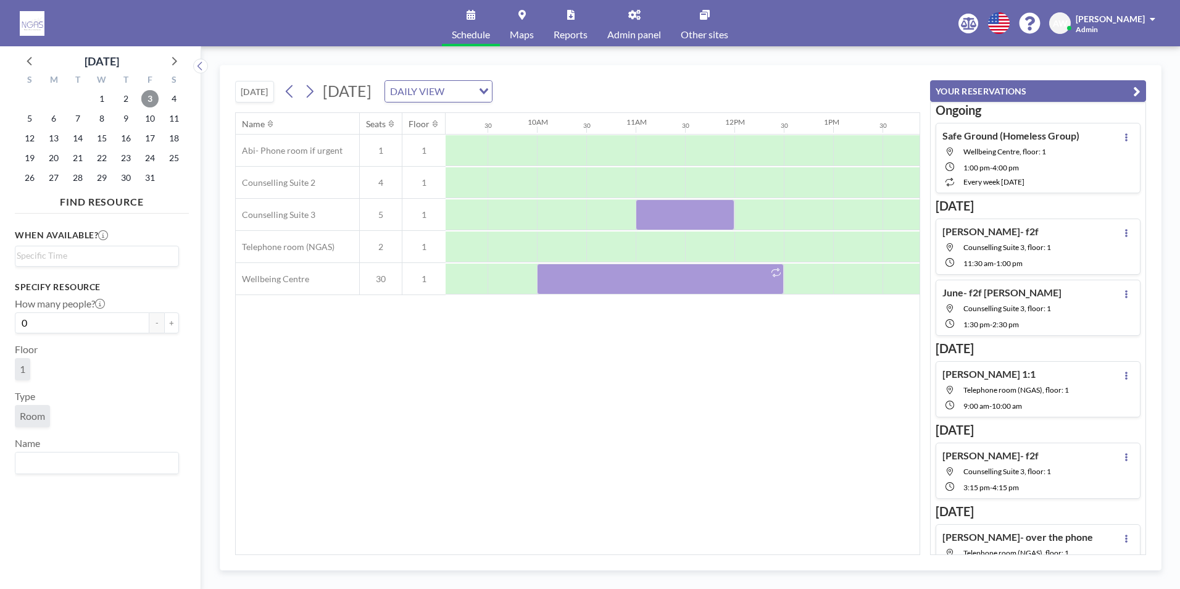
scroll to position [0, 882]
click at [126, 101] on span "2" at bounding box center [125, 98] width 17 height 17
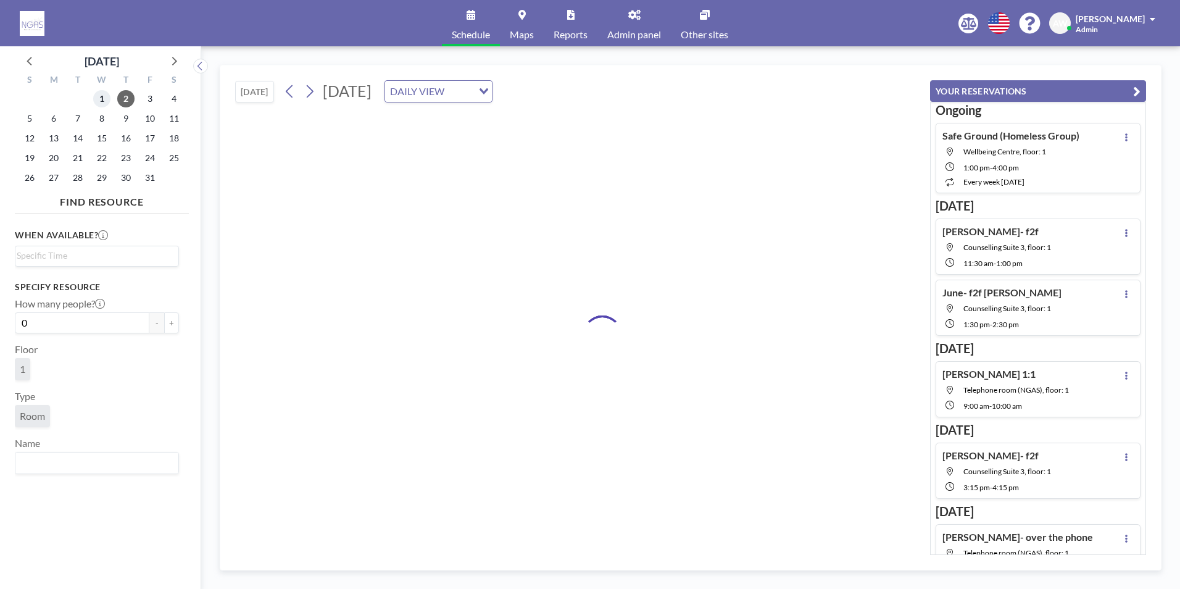
click at [109, 101] on span "1" at bounding box center [101, 98] width 17 height 17
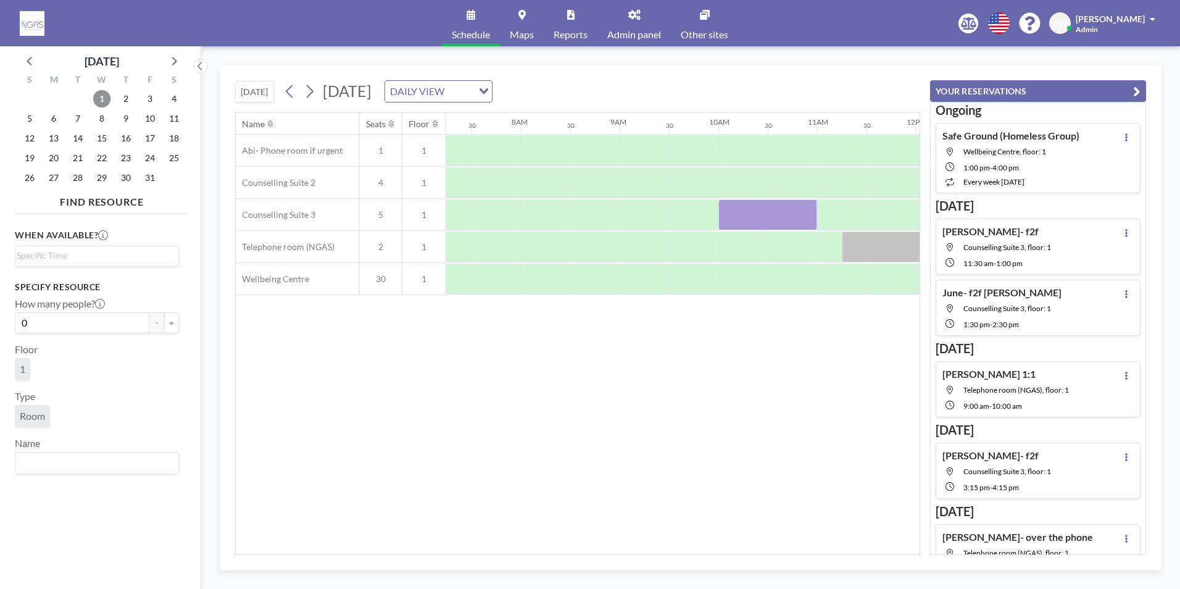
scroll to position [0, 741]
click at [122, 104] on span "2" at bounding box center [125, 98] width 17 height 17
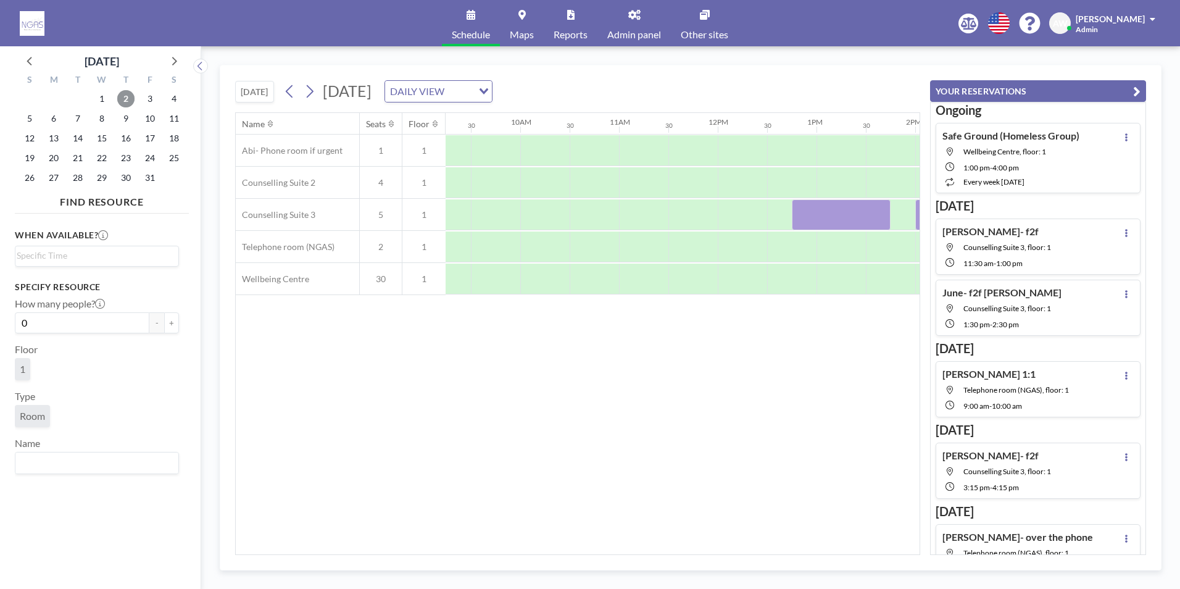
scroll to position [0, 911]
click at [635, 244] on div at bounding box center [645, 246] width 49 height 31
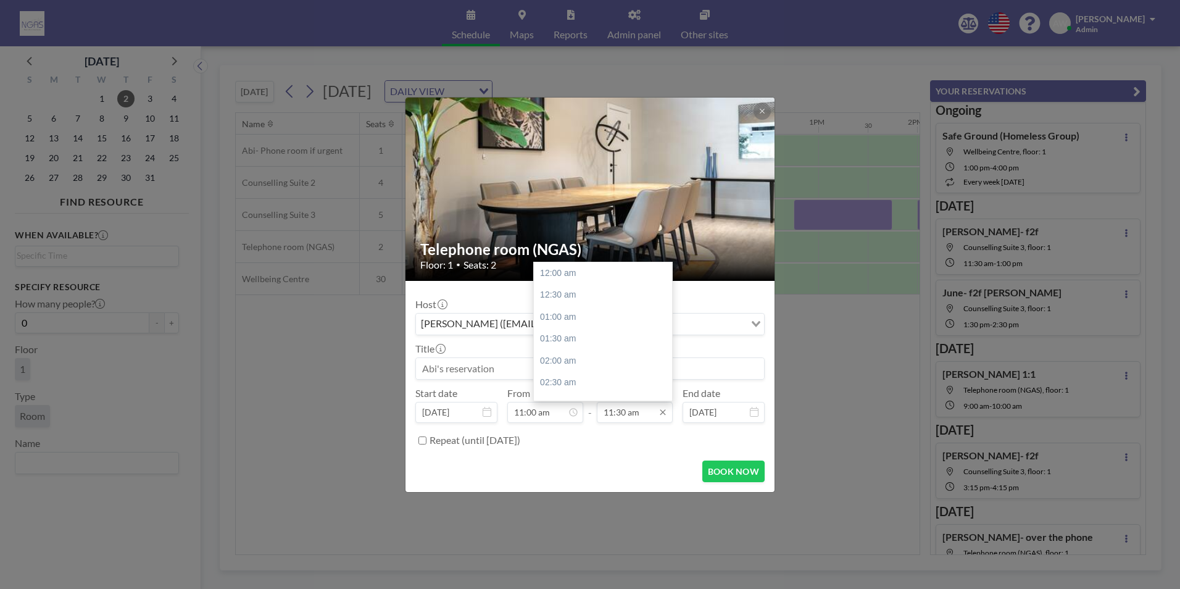
scroll to position [506, 0]
click at [554, 299] on div "12:00 pm" at bounding box center [606, 295] width 144 height 22
type input "12:00 pm"
click at [490, 370] on input at bounding box center [590, 368] width 348 height 21
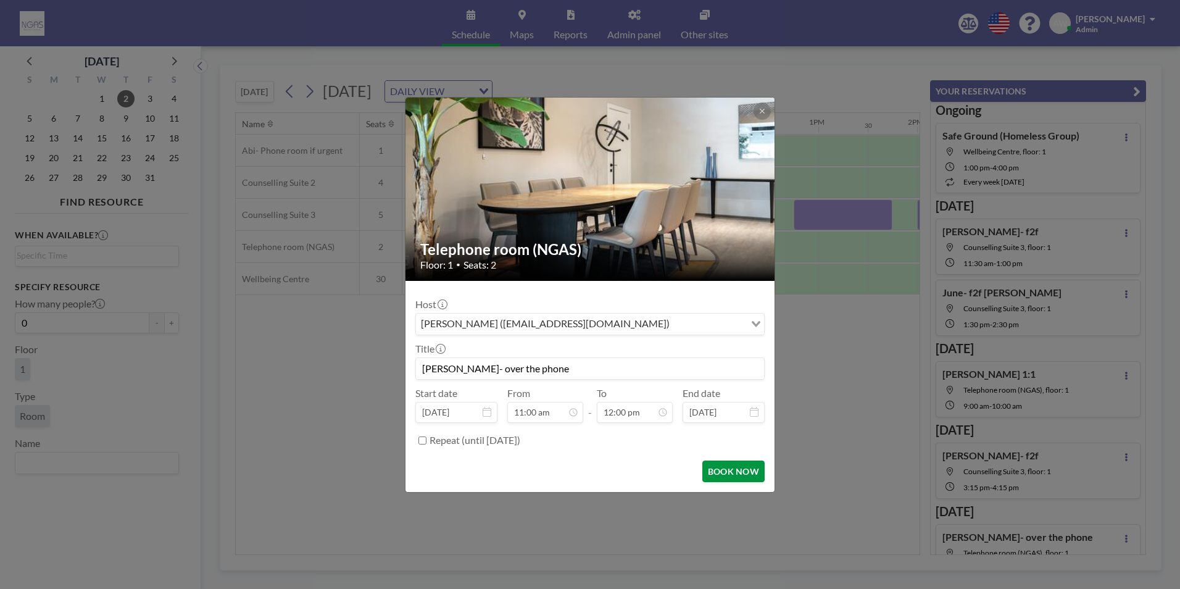
scroll to position [483, 0]
type input "[PERSON_NAME]- over the phone"
click at [751, 475] on button "BOOK NOW" at bounding box center [733, 471] width 62 height 22
